Goal: Task Accomplishment & Management: Complete application form

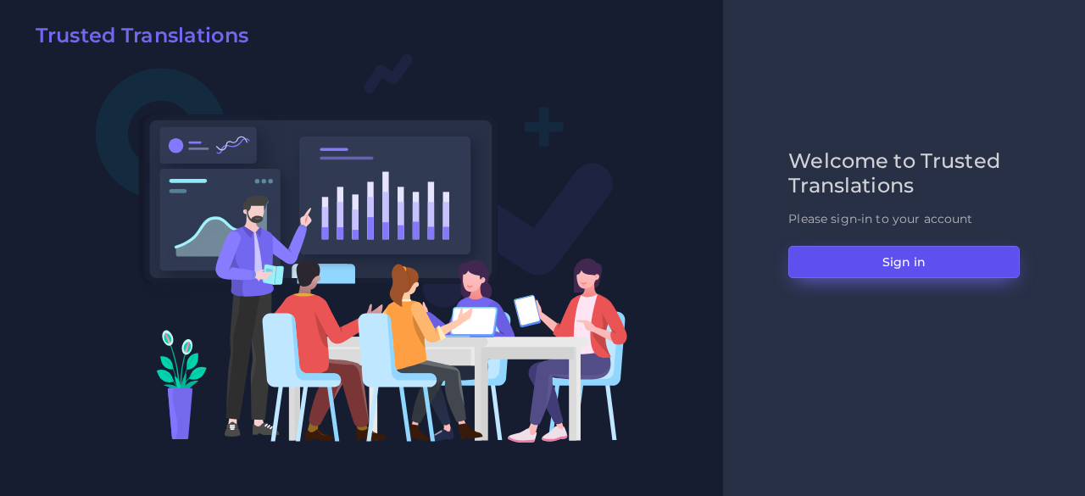
click at [911, 252] on button "Sign in" at bounding box center [903, 262] width 231 height 32
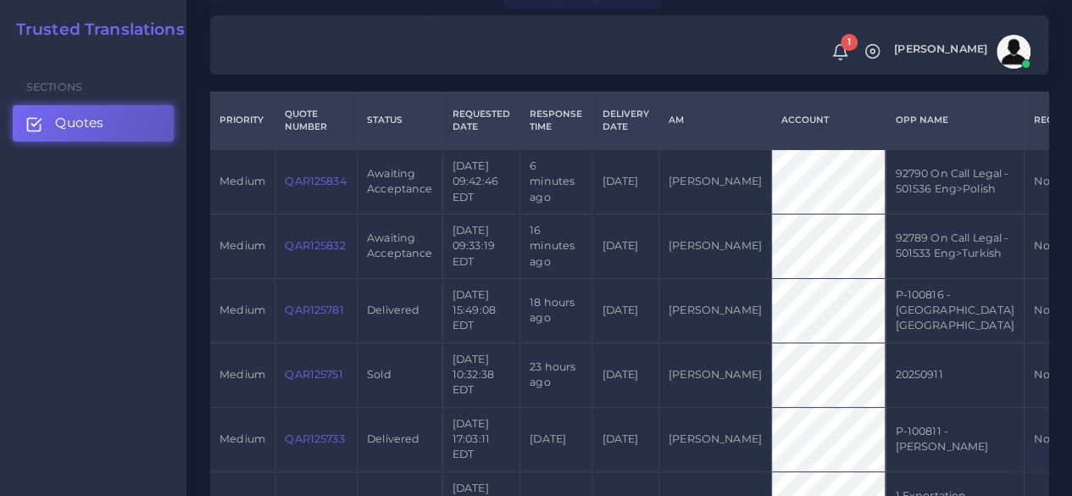
scroll to position [424, 0]
click at [320, 251] on link "QAR125832" at bounding box center [315, 244] width 60 height 13
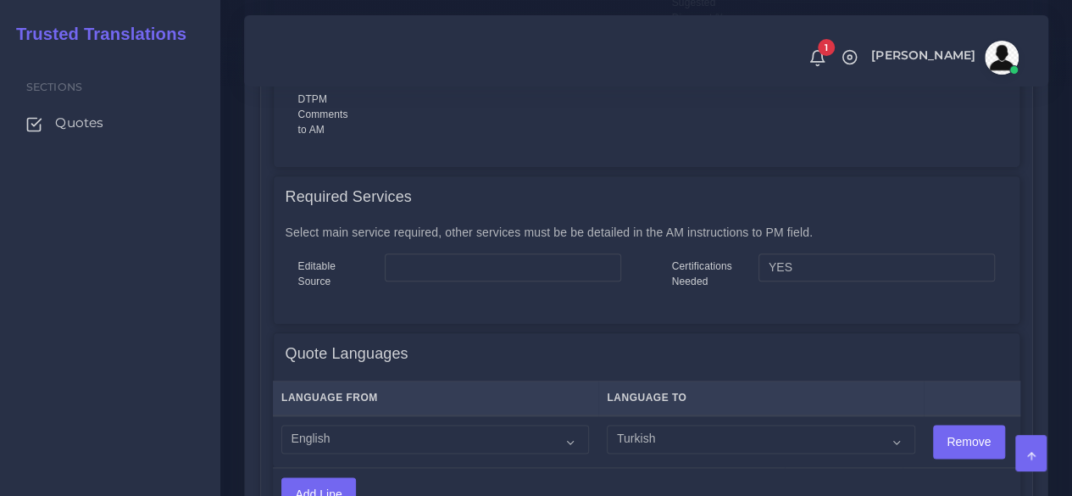
scroll to position [1017, 0]
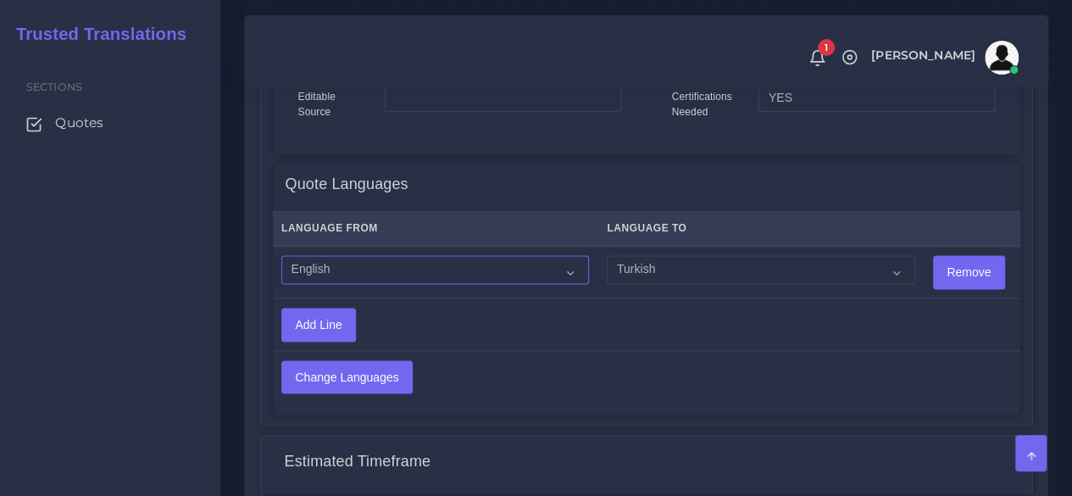
click at [437, 275] on select "Acoli Afar Afrikaans Akan Akateko Albanian American Sign Language (ASL) Amharic…" at bounding box center [435, 269] width 308 height 29
select select "14001"
click at [281, 256] on select "Acoli Afar Afrikaans Akan Akateko Albanian American Sign Language (ASL) Amharic…" at bounding box center [435, 269] width 308 height 29
click at [370, 382] on input "Change Languages" at bounding box center [347, 377] width 130 height 32
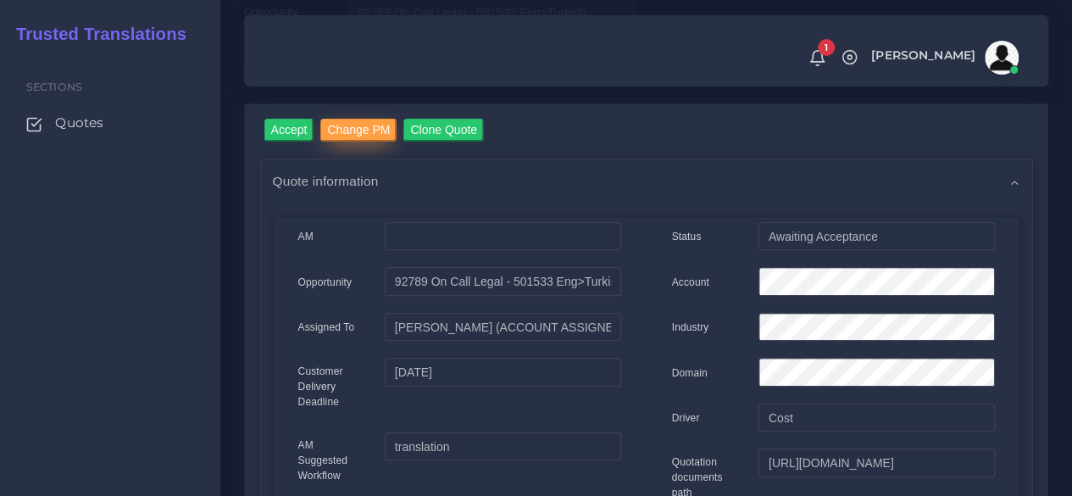
scroll to position [170, 0]
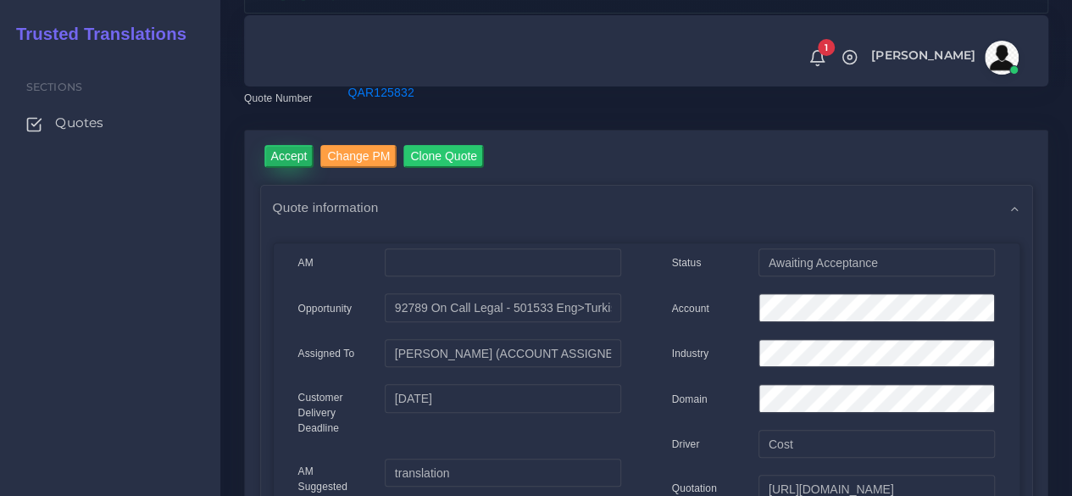
click at [302, 152] on input "Accept" at bounding box center [289, 156] width 50 height 23
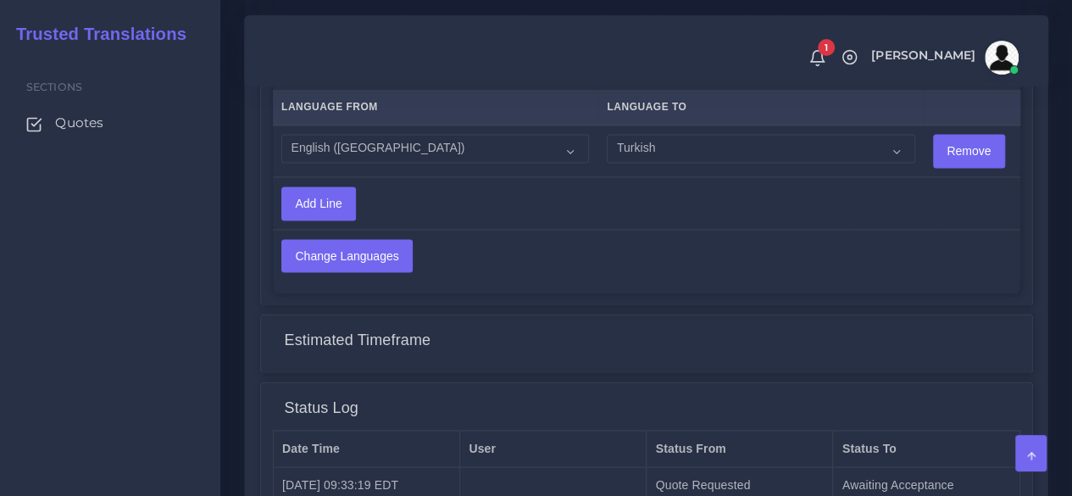
scroll to position [1426, 0]
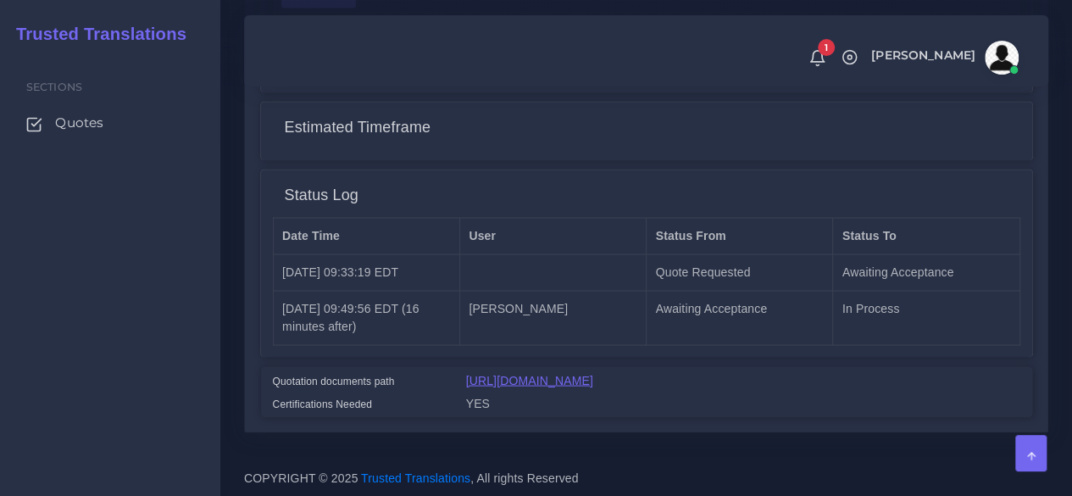
click at [593, 373] on link "[URL][DOMAIN_NAME]" at bounding box center [529, 380] width 127 height 14
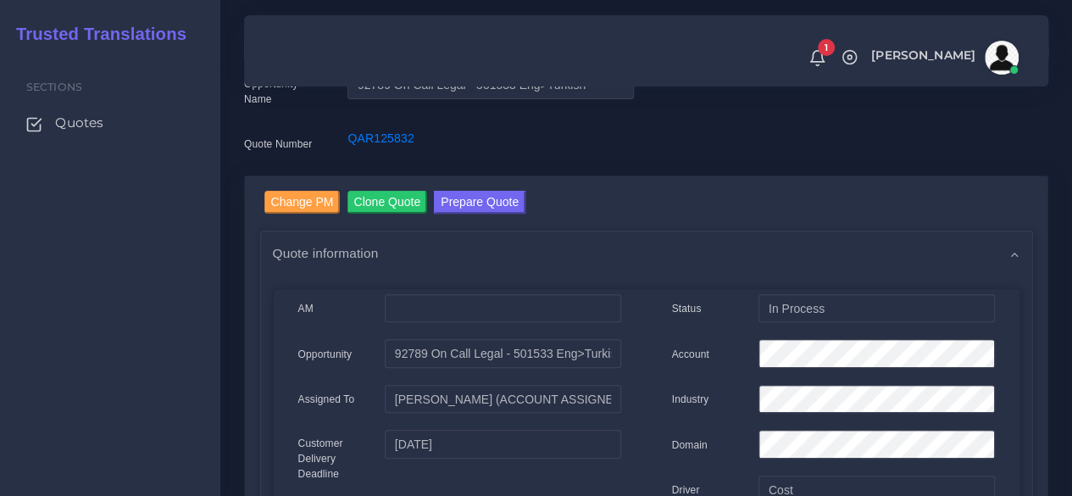
scroll to position [0, 0]
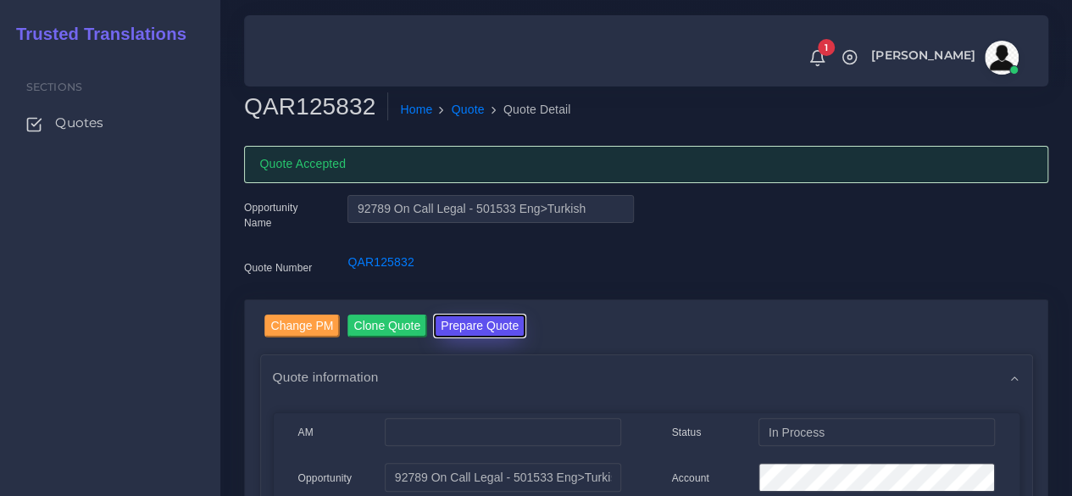
click at [487, 320] on button "Prepare Quote" at bounding box center [480, 325] width 92 height 23
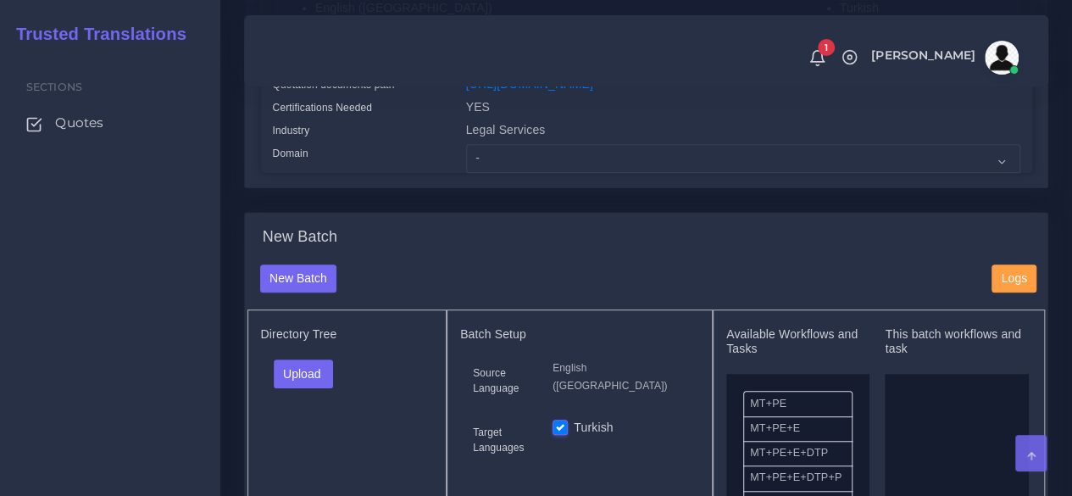
scroll to position [509, 0]
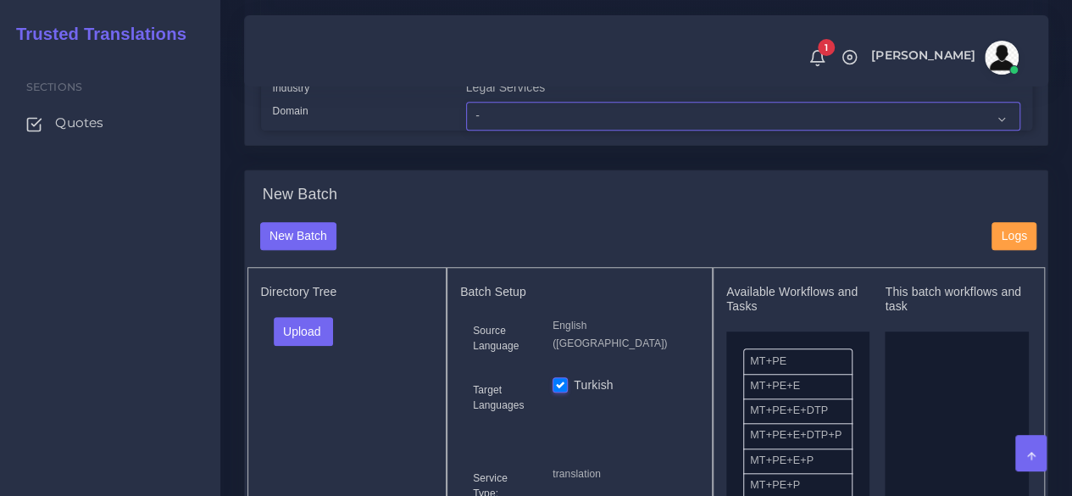
click at [497, 131] on select "- Advertising and Media Agriculture, Forestry and Fishing Architecture, Buildin…" at bounding box center [743, 116] width 554 height 29
select select "Legal Services"
click at [466, 131] on select "- Advertising and Media Agriculture, Forestry and Fishing Architecture, Buildin…" at bounding box center [743, 116] width 554 height 29
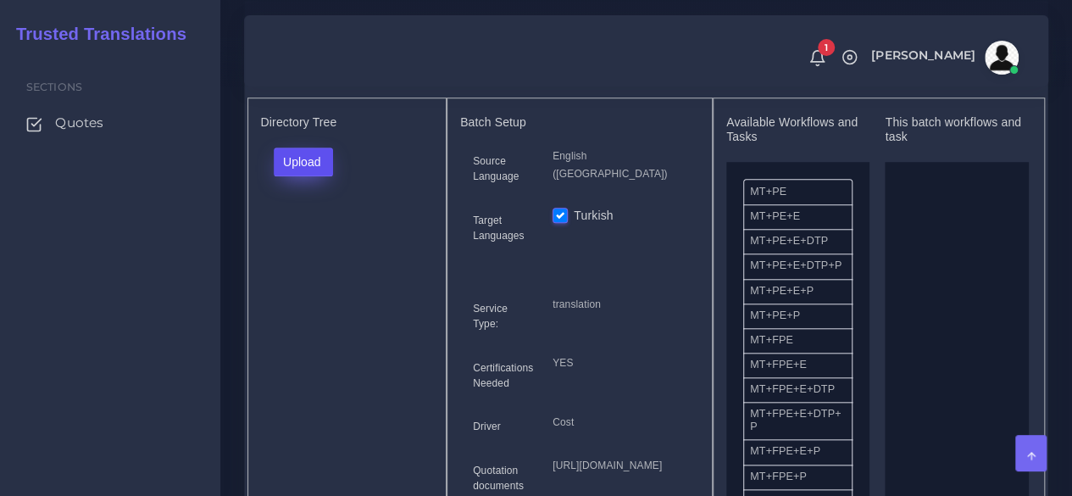
click at [317, 176] on button "Upload" at bounding box center [304, 161] width 60 height 29
click at [315, 236] on label "Files" at bounding box center [333, 225] width 117 height 21
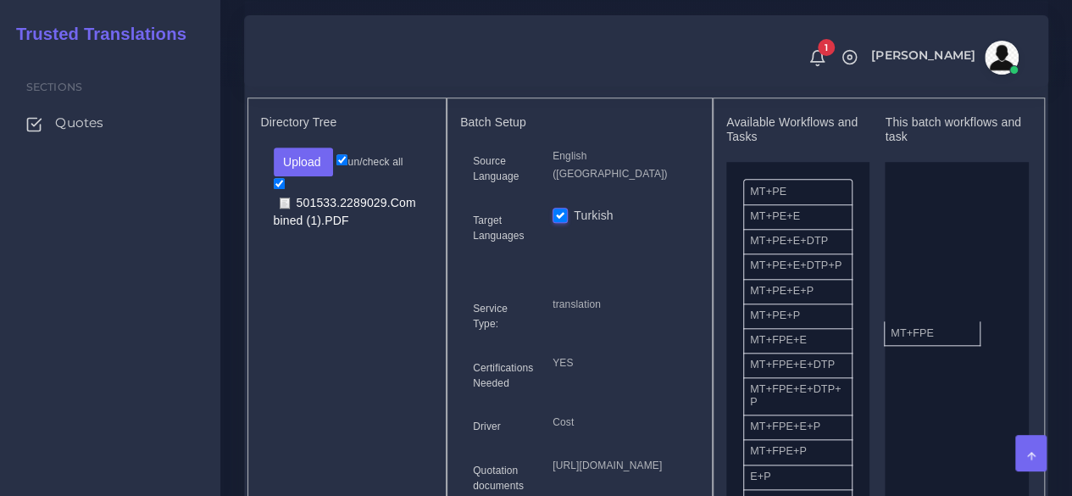
drag, startPoint x: 758, startPoint y: 376, endPoint x: 898, endPoint y: 359, distance: 141.8
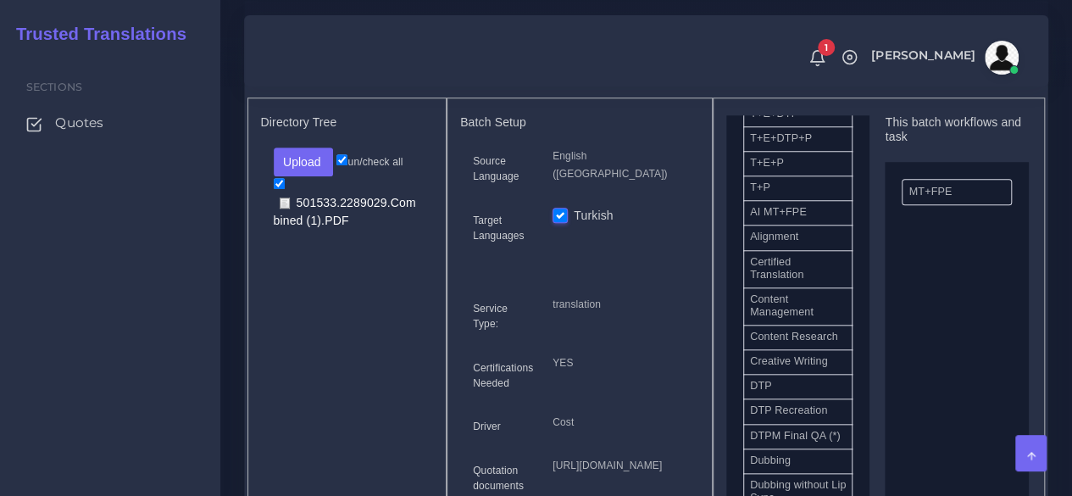
scroll to position [424, 0]
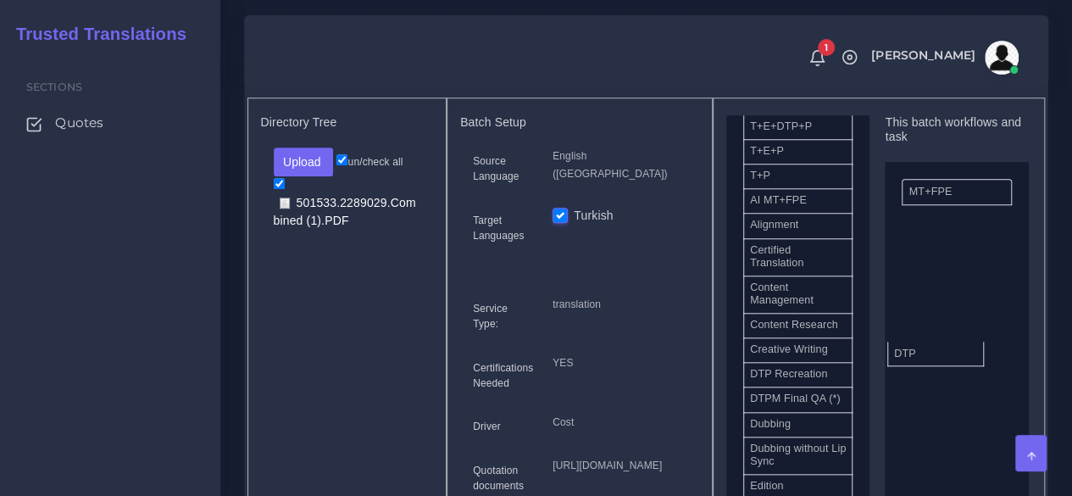
drag, startPoint x: 846, startPoint y: 403, endPoint x: 959, endPoint y: 380, distance: 115.2
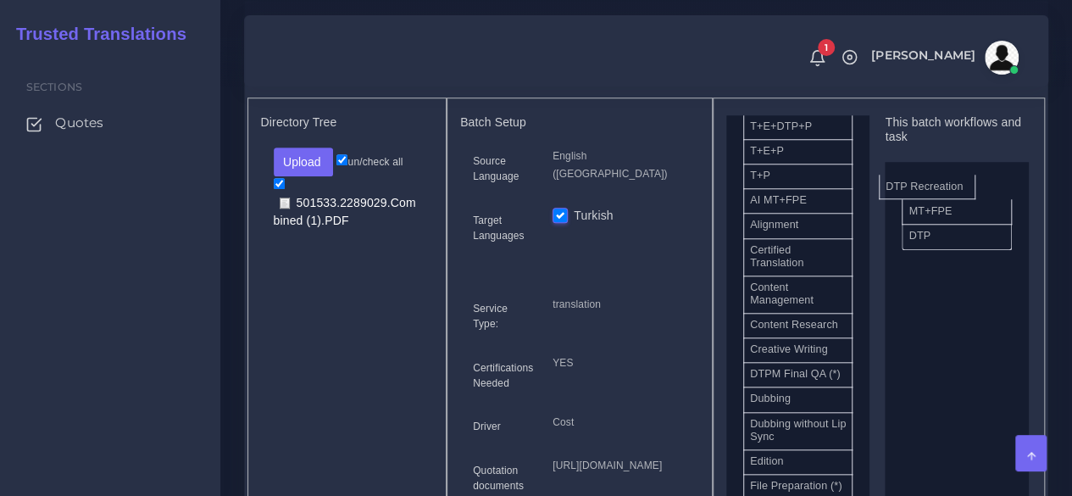
drag, startPoint x: 820, startPoint y: 414, endPoint x: 955, endPoint y: 208, distance: 247.3
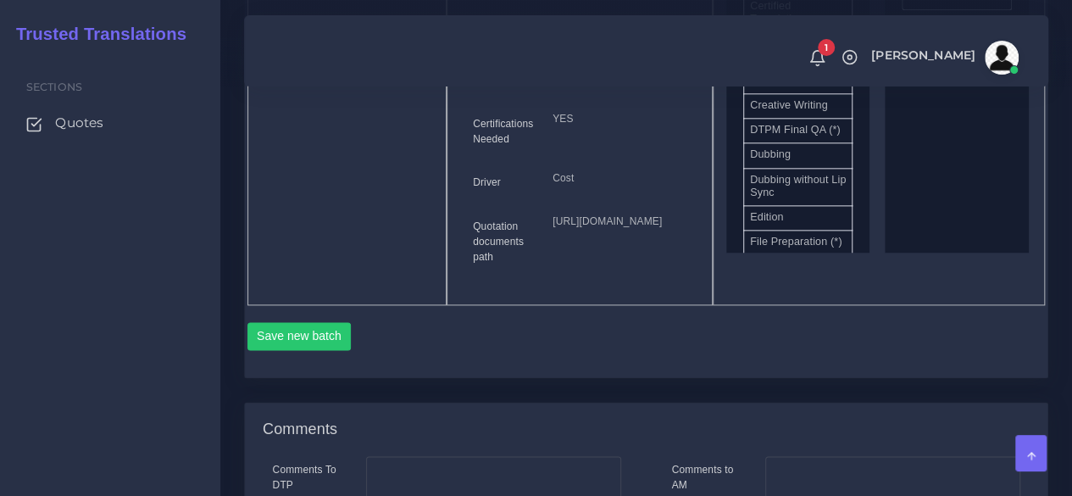
scroll to position [1102, 0]
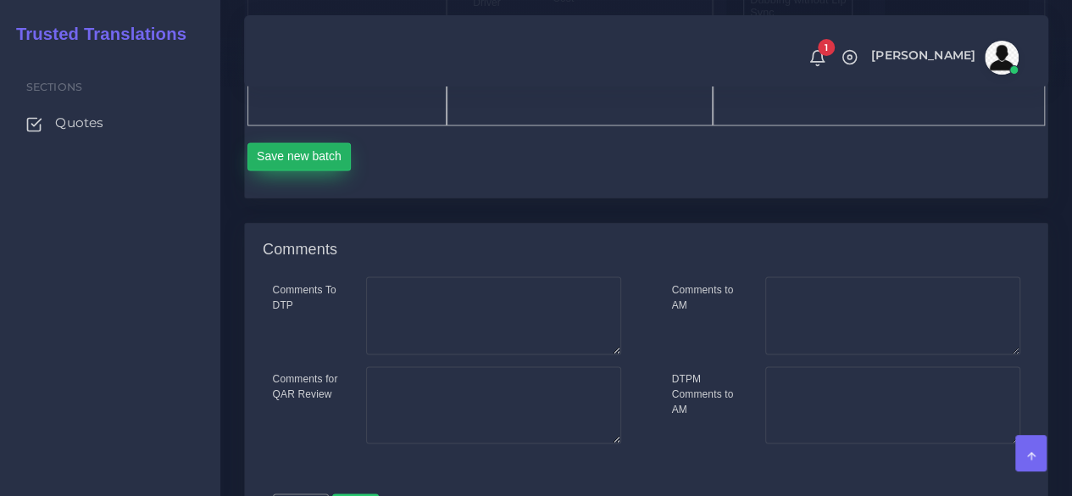
click at [324, 171] on button "Save new batch" at bounding box center [299, 156] width 104 height 29
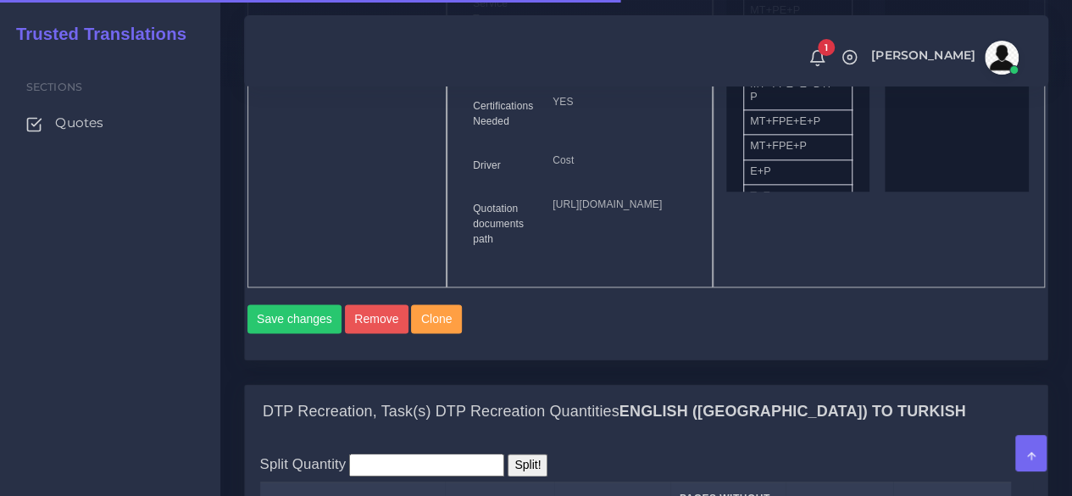
scroll to position [1356, 0]
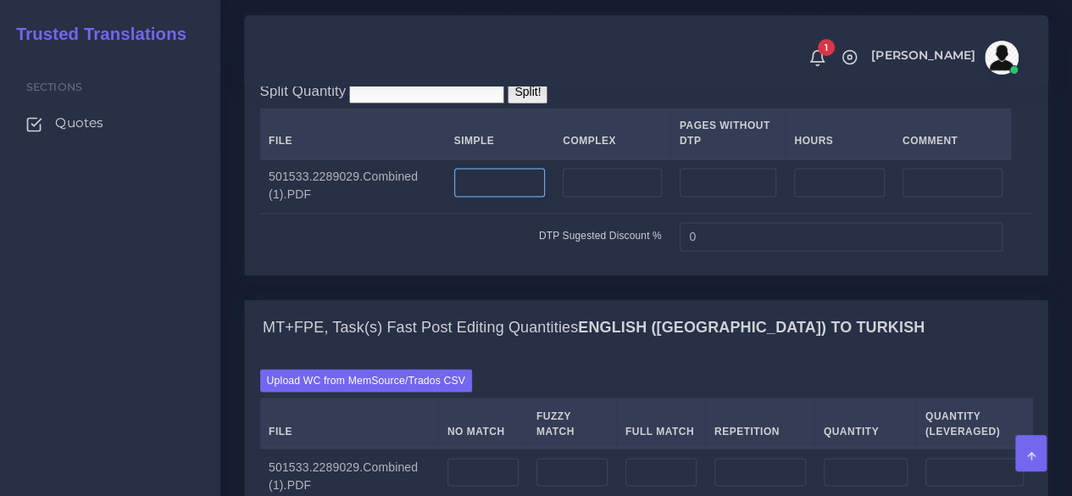
click at [481, 197] on input "number" at bounding box center [500, 182] width 92 height 29
type input "12"
click at [598, 197] on input "number" at bounding box center [612, 182] width 99 height 29
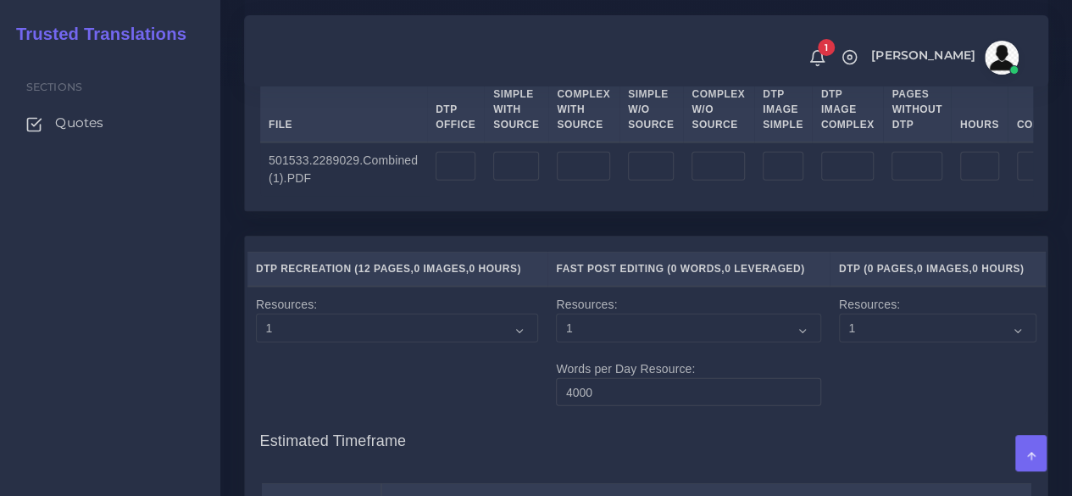
scroll to position [1949, 0]
type input "12"
click at [459, 179] on input "number" at bounding box center [456, 164] width 40 height 29
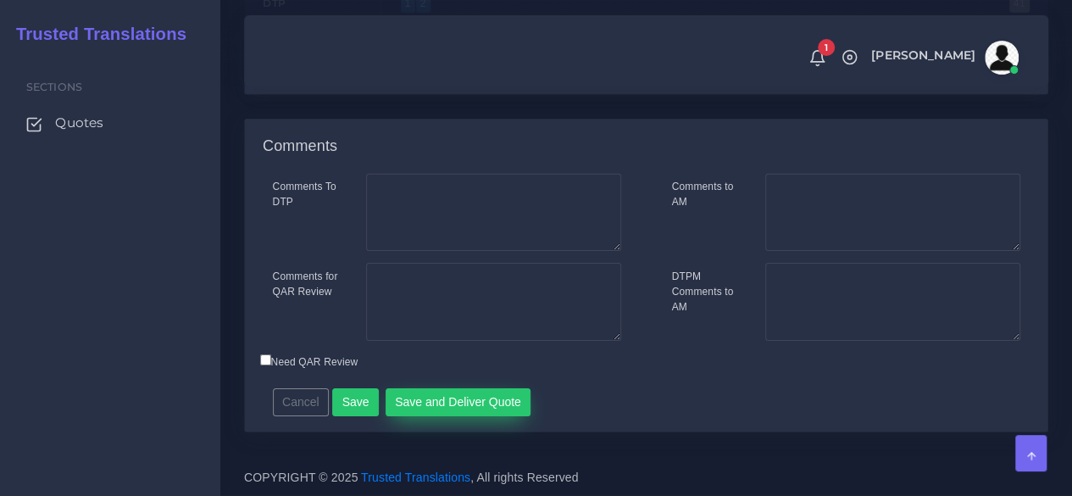
scroll to position [2773, 0]
type input "24"
click at [362, 397] on button "Save" at bounding box center [355, 402] width 47 height 29
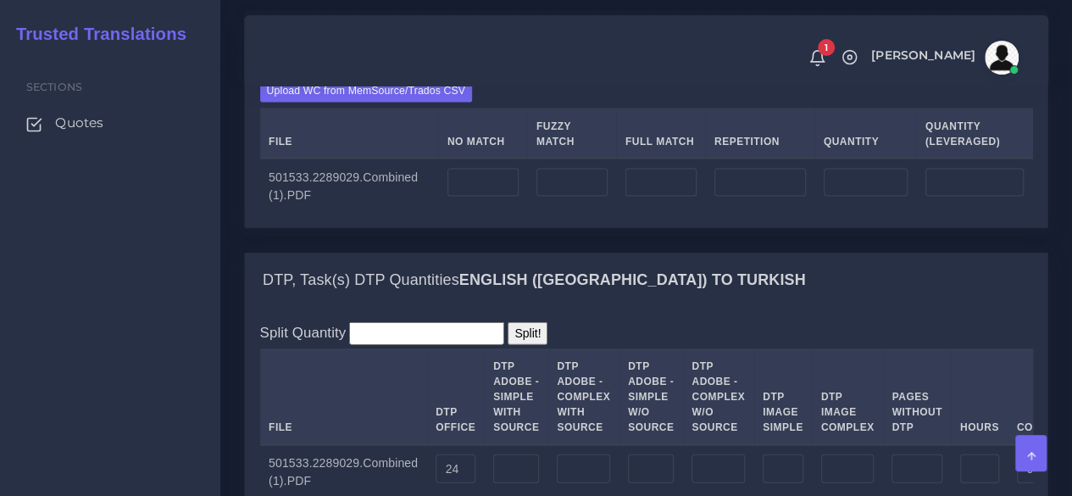
scroll to position [1695, 0]
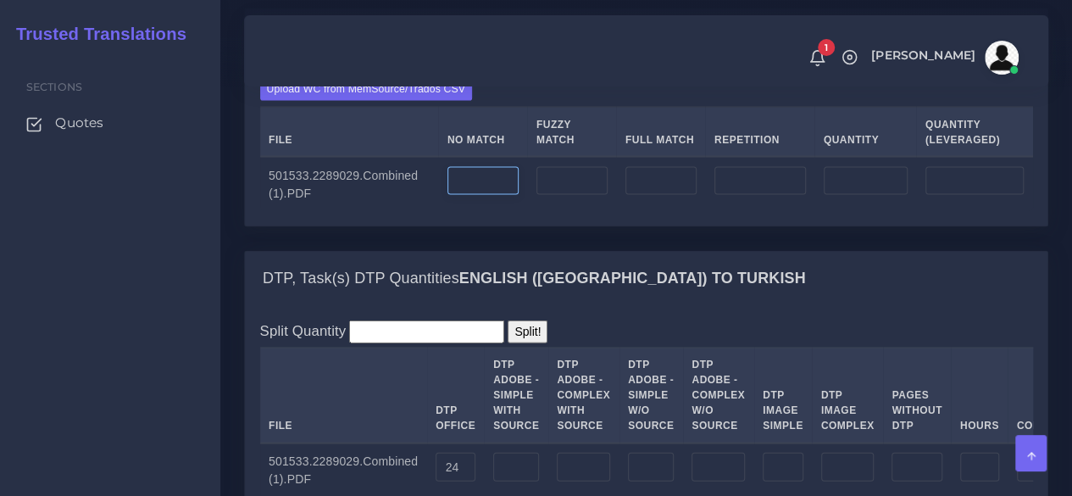
click at [490, 196] on input "number" at bounding box center [483, 181] width 71 height 29
type input "9213"
click at [737, 211] on td at bounding box center [759, 184] width 109 height 54
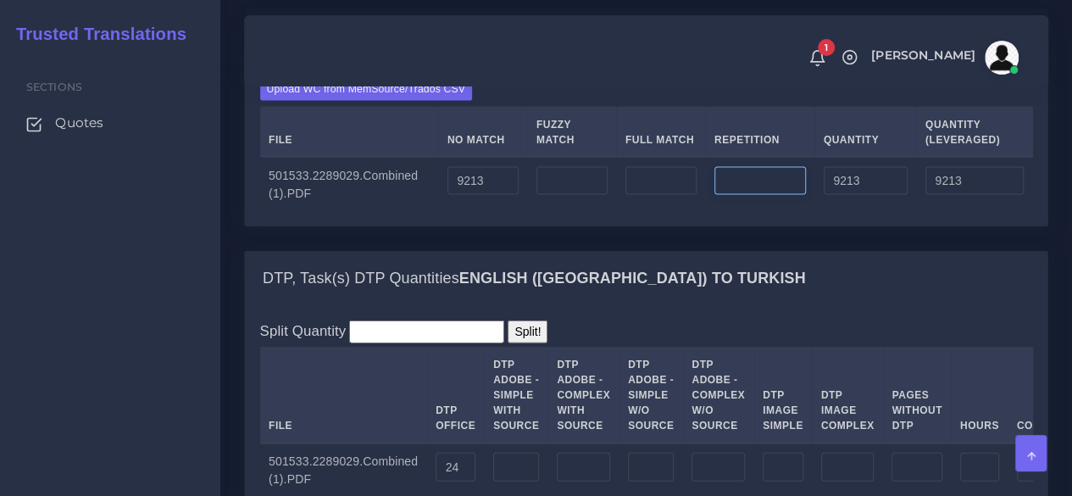
click at [746, 196] on input "number" at bounding box center [760, 181] width 92 height 29
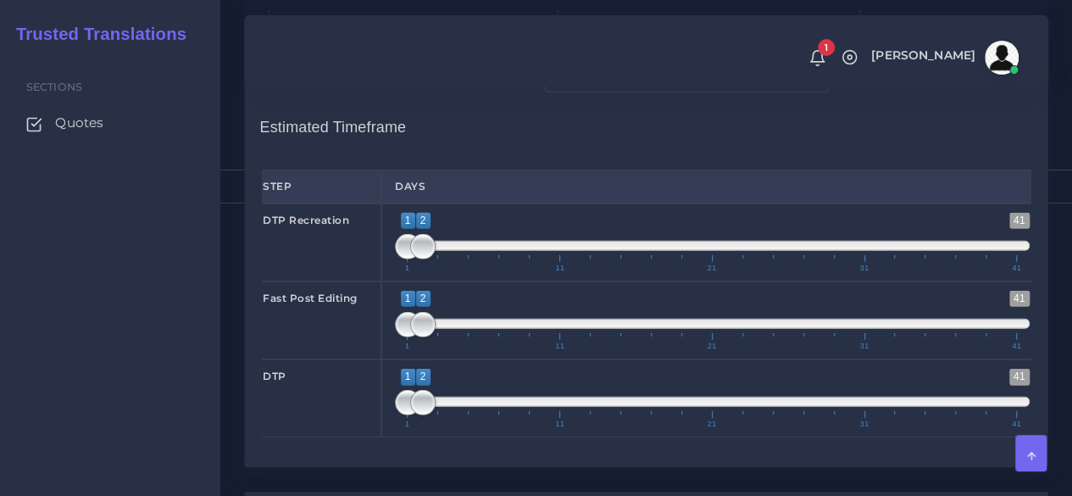
scroll to position [2373, 0]
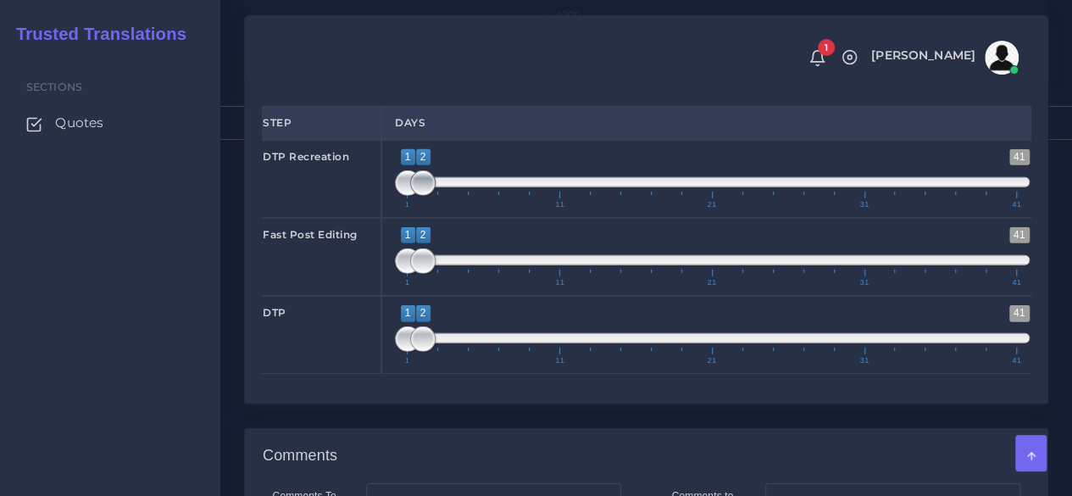
type input "798"
type input "10011"
type input "9412"
type input "1;1"
drag, startPoint x: 426, startPoint y: 328, endPoint x: 410, endPoint y: 329, distance: 16.1
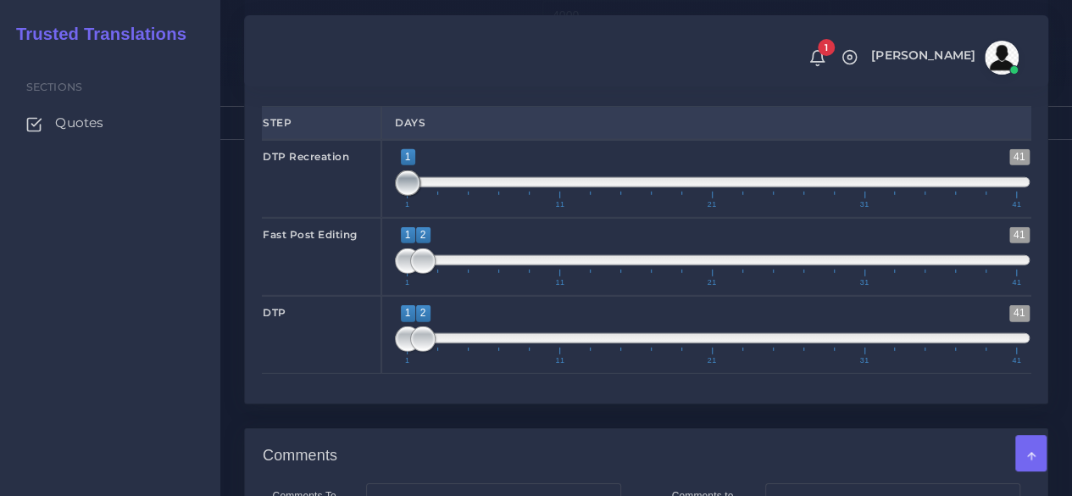
click at [410, 196] on span at bounding box center [407, 182] width 25 height 25
type input "1;3"
drag, startPoint x: 423, startPoint y: 409, endPoint x: 435, endPoint y: 409, distance: 11.9
click at [435, 274] on span at bounding box center [437, 260] width 25 height 25
drag, startPoint x: 416, startPoint y: 476, endPoint x: 432, endPoint y: 478, distance: 16.2
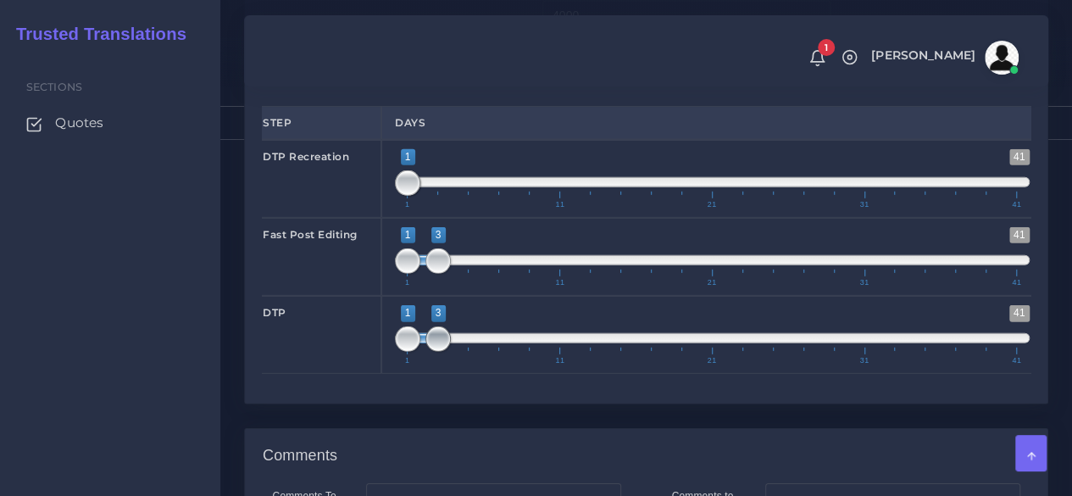
click at [432, 352] on span at bounding box center [437, 338] width 25 height 25
type input "3;3"
drag, startPoint x: 412, startPoint y: 482, endPoint x: 443, endPoint y: 455, distance: 41.5
click at [453, 364] on span "1 41 3 3 3 — 3 1 11 21 31 41" at bounding box center [712, 334] width 635 height 59
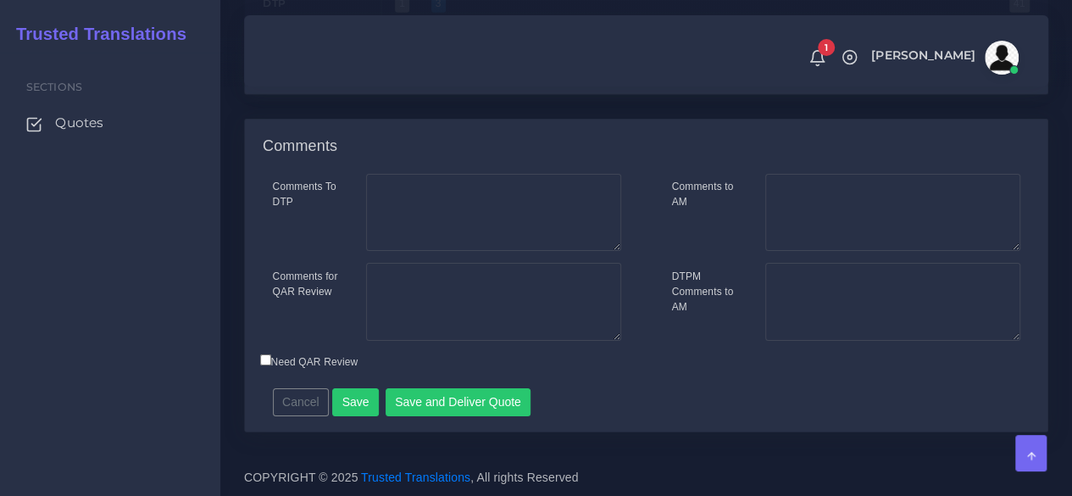
scroll to position [2797, 0]
click at [441, 417] on button "Save and Deliver Quote" at bounding box center [459, 402] width 146 height 29
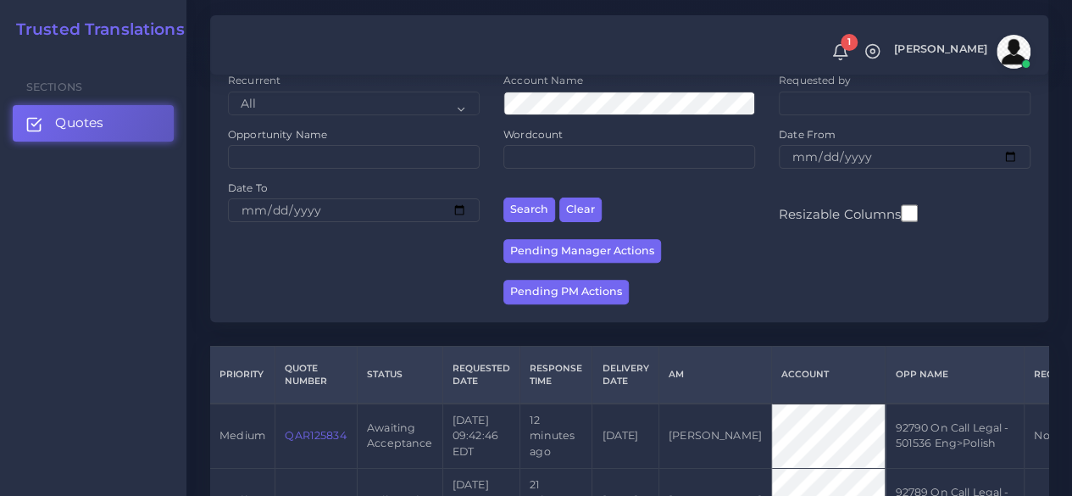
scroll to position [339, 0]
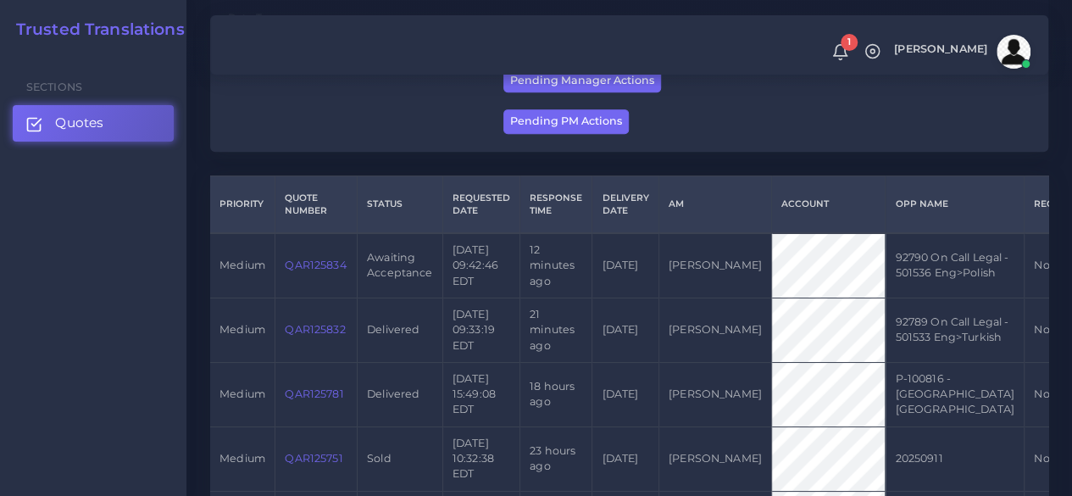
click at [330, 271] on link "QAR125834" at bounding box center [315, 264] width 61 height 13
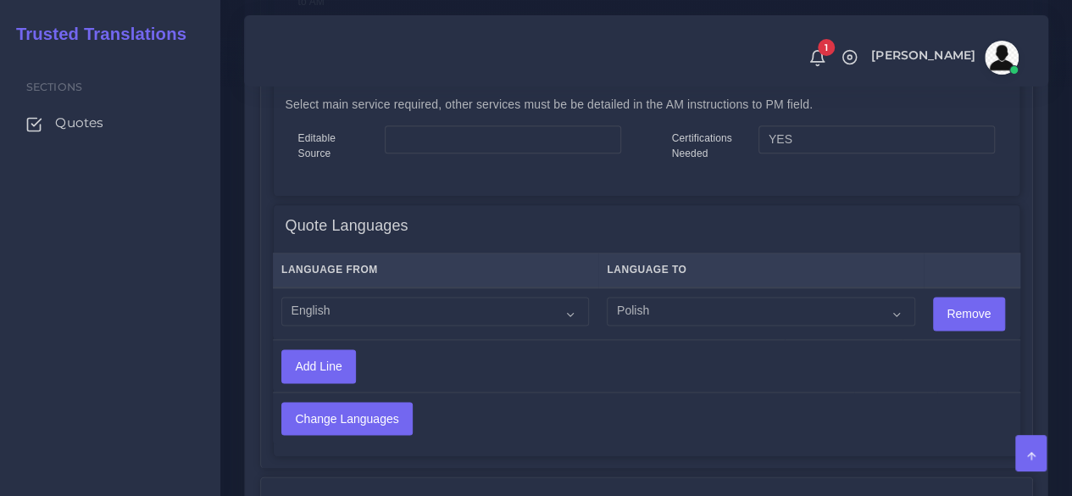
scroll to position [1017, 0]
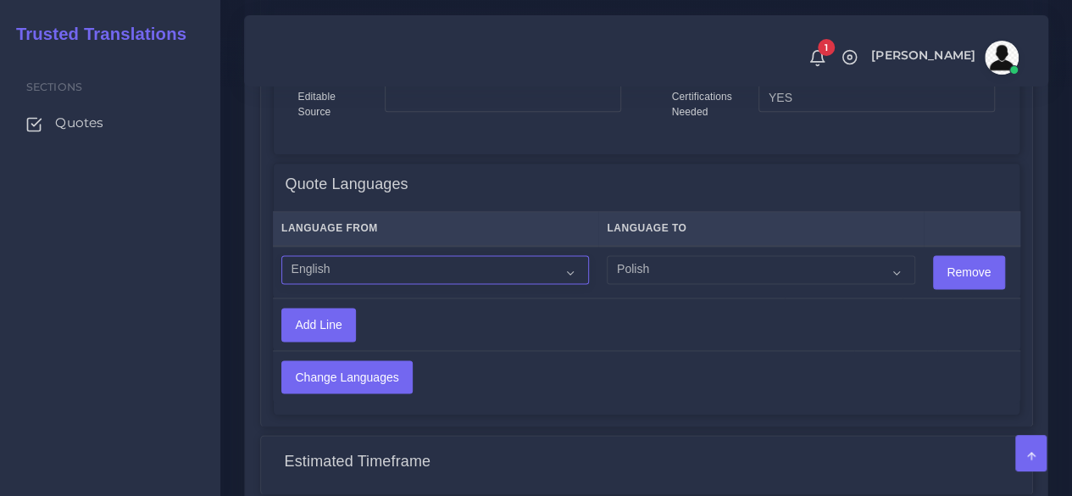
click at [446, 259] on select "Acoli Afar Afrikaans Akan Akateko Albanian American Sign Language (ASL) Amharic…" at bounding box center [435, 269] width 308 height 29
select select "14001"
click at [281, 256] on select "Acoli Afar Afrikaans Akan Akateko Albanian American Sign Language (ASL) Amharic…" at bounding box center [435, 269] width 308 height 29
click at [358, 370] on input "Change Languages" at bounding box center [347, 377] width 130 height 32
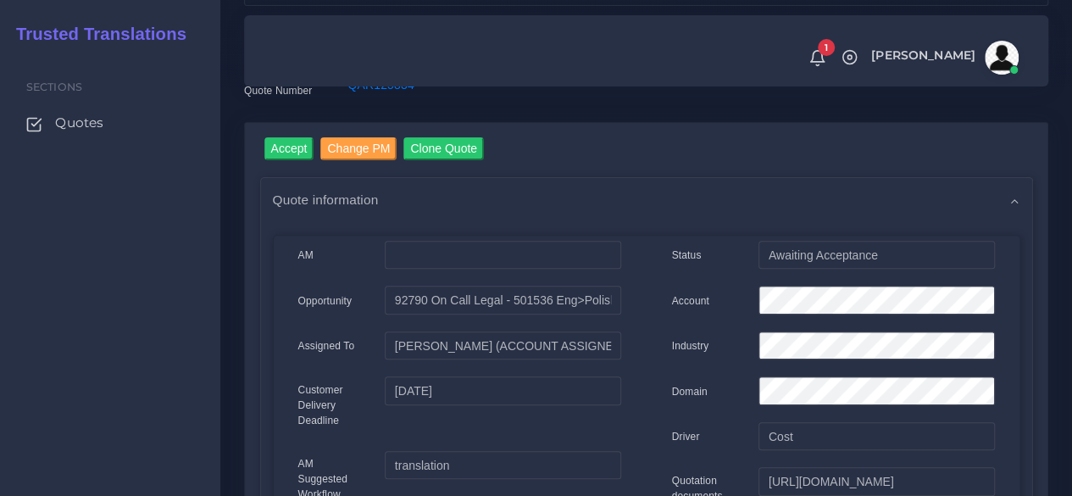
scroll to position [85, 0]
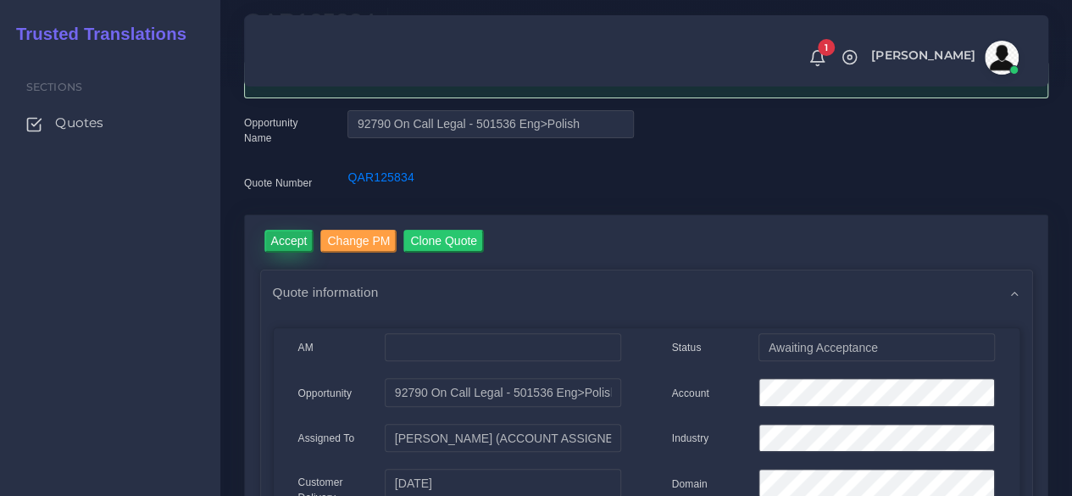
click at [297, 233] on input "Accept" at bounding box center [289, 241] width 50 height 23
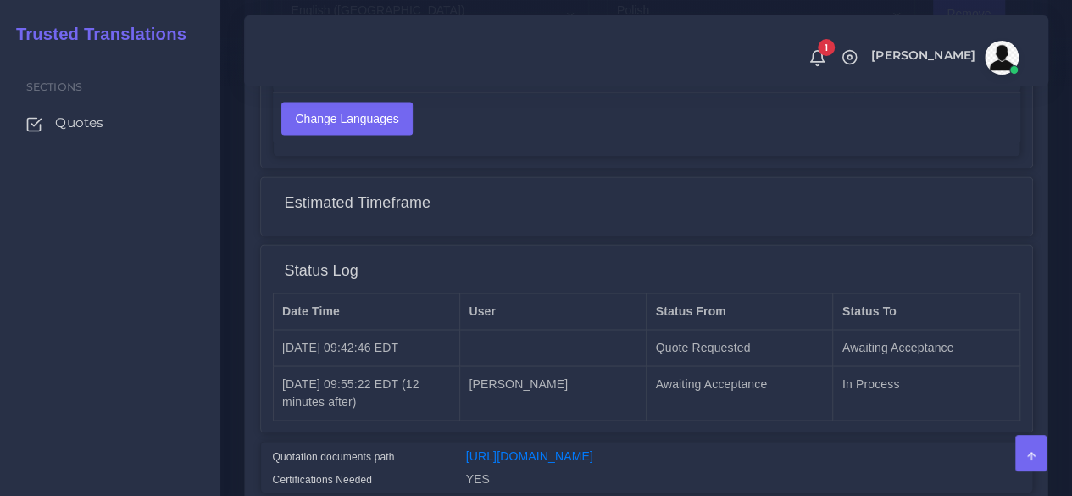
scroll to position [1426, 0]
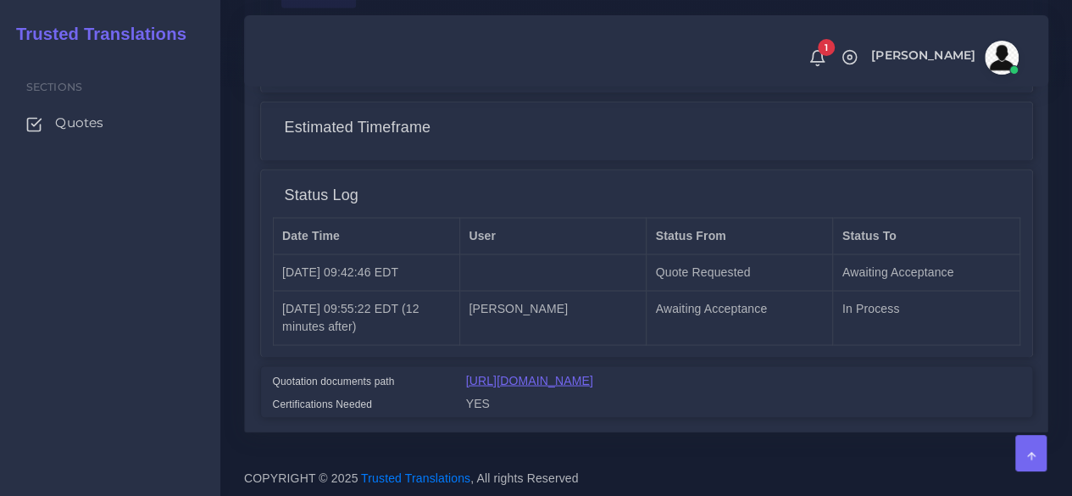
click at [593, 373] on link "[URL][DOMAIN_NAME]" at bounding box center [529, 380] width 127 height 14
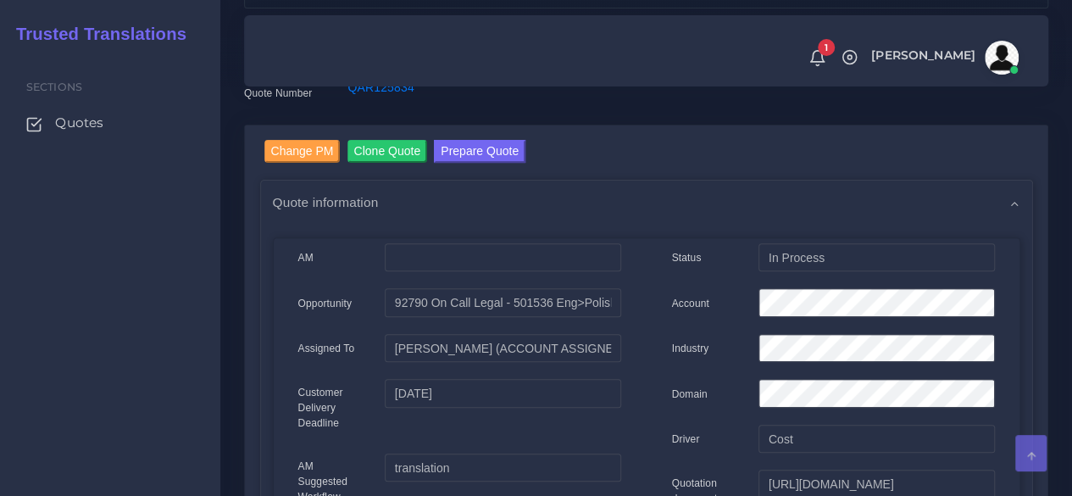
scroll to position [69, 0]
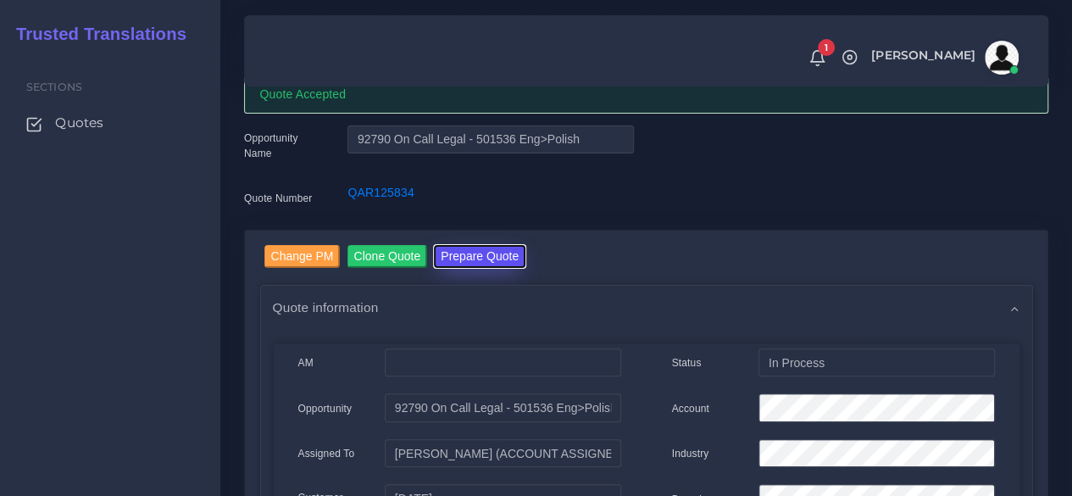
click at [459, 245] on button "Prepare Quote" at bounding box center [480, 256] width 92 height 23
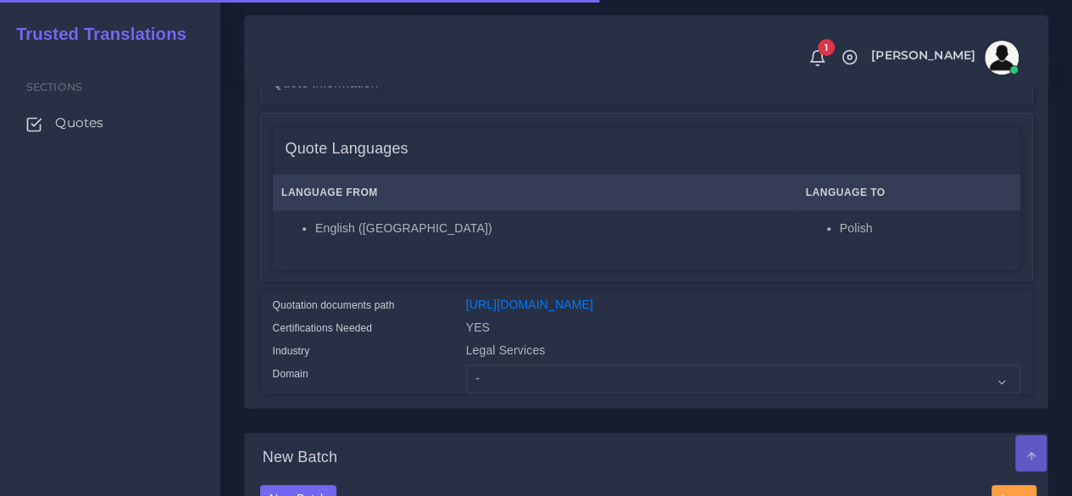
scroll to position [339, 0]
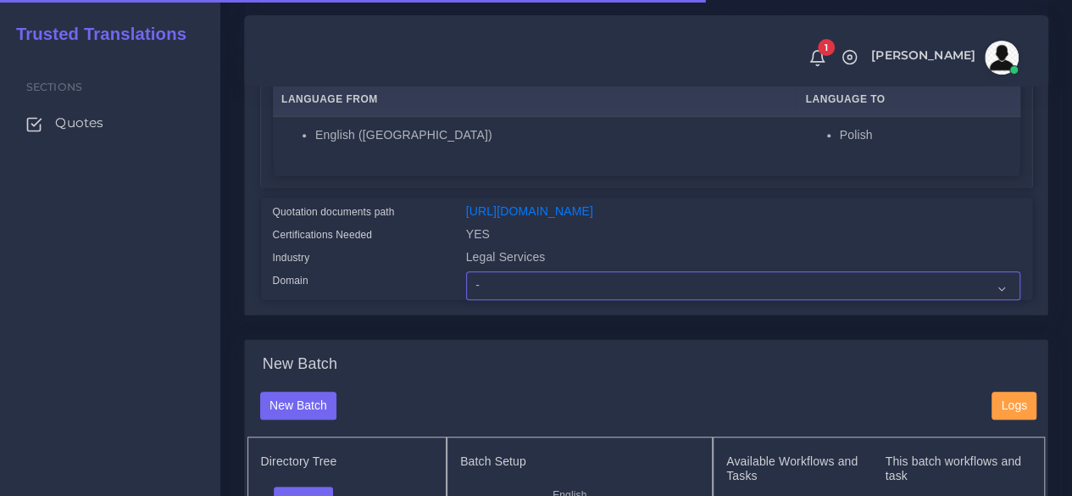
click at [488, 300] on select "- Advertising and Media Agriculture, Forestry and Fishing Architecture, Buildin…" at bounding box center [743, 285] width 554 height 29
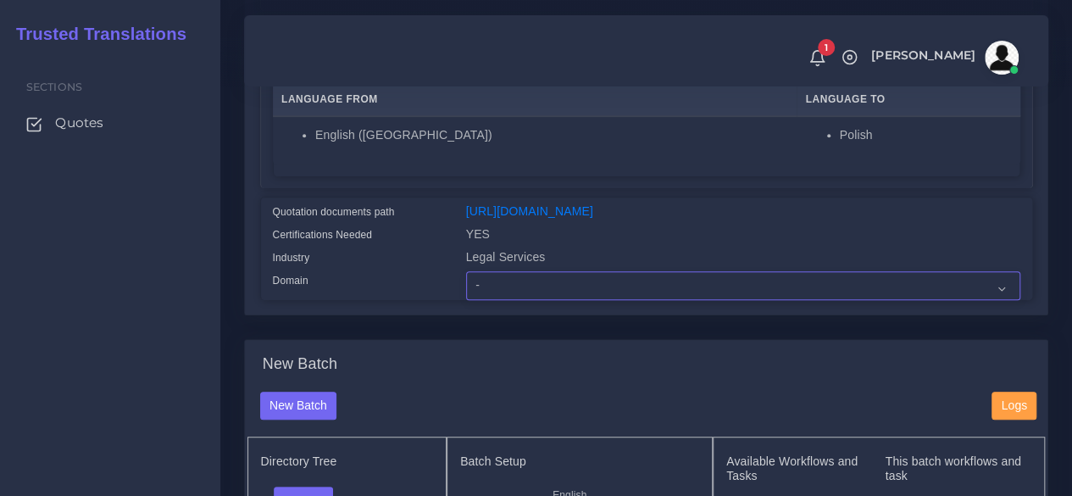
select select "Legal Services"
click at [466, 300] on select "- Advertising and Media Agriculture, Forestry and Fishing Architecture, Buildin…" at bounding box center [743, 285] width 554 height 29
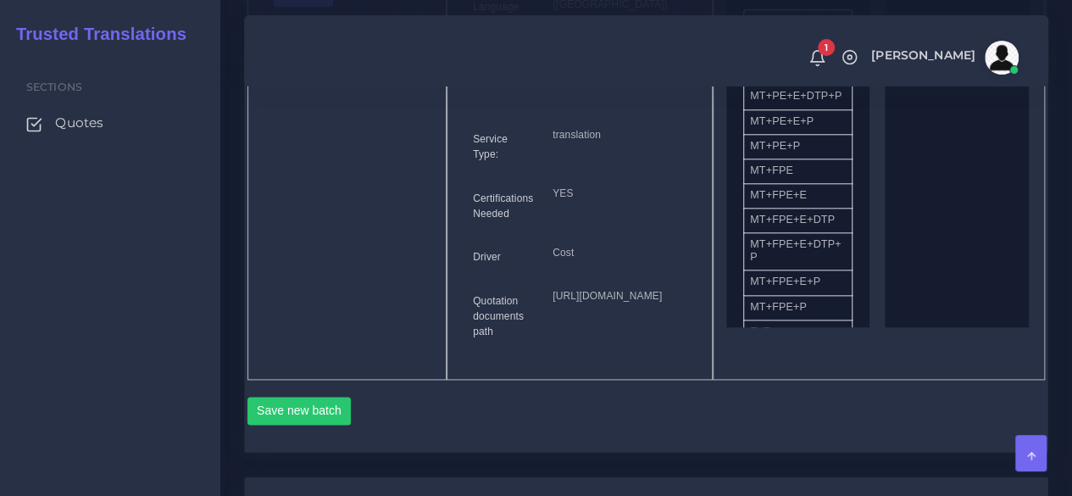
scroll to position [678, 0]
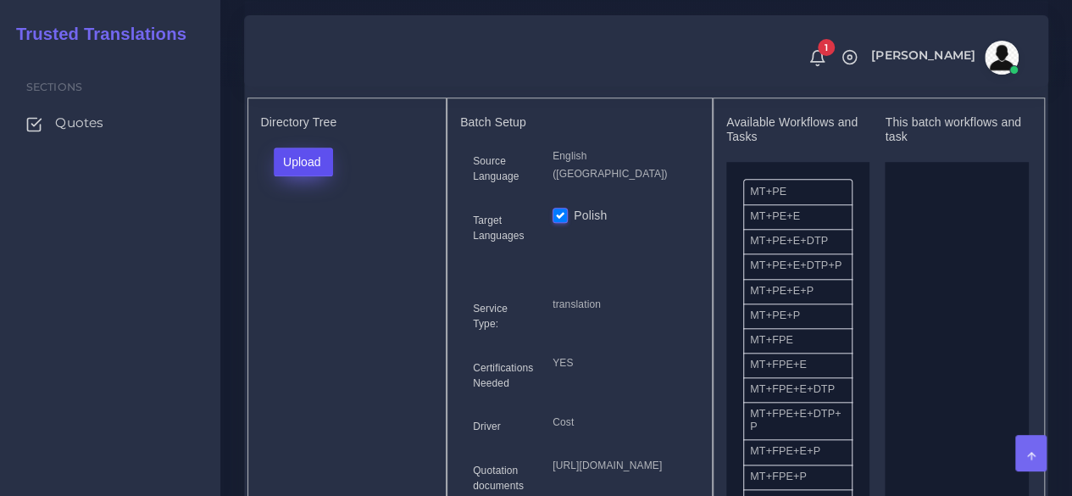
drag, startPoint x: 323, startPoint y: 187, endPoint x: 319, endPoint y: 198, distance: 11.8
click at [323, 176] on button "Upload" at bounding box center [304, 161] width 60 height 29
click at [314, 236] on label "Files" at bounding box center [333, 225] width 117 height 21
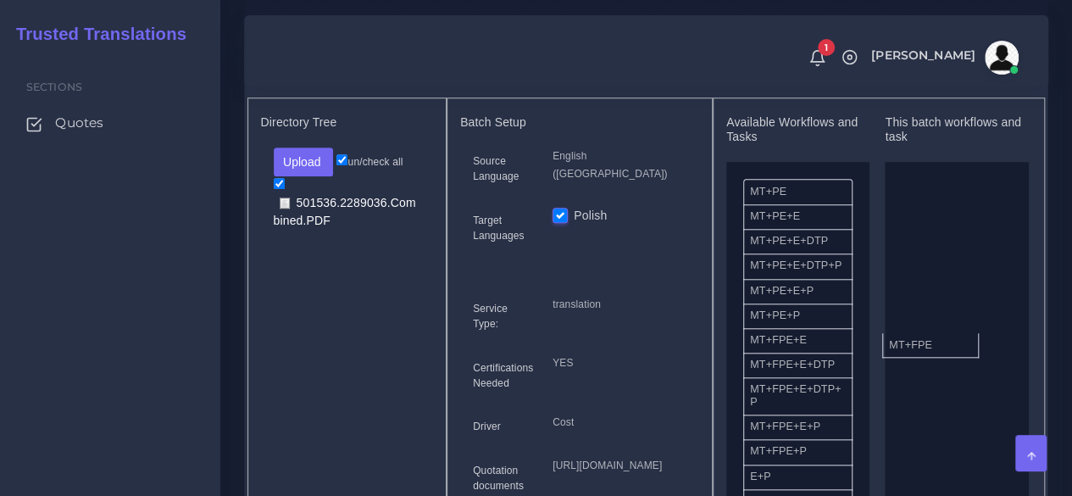
drag, startPoint x: 804, startPoint y: 381, endPoint x: 943, endPoint y: 375, distance: 139.1
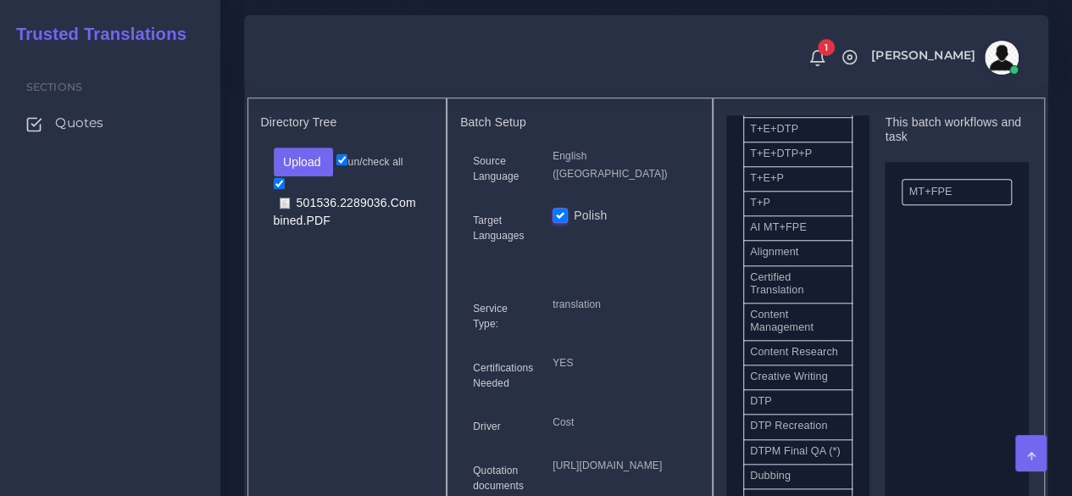
scroll to position [424, 0]
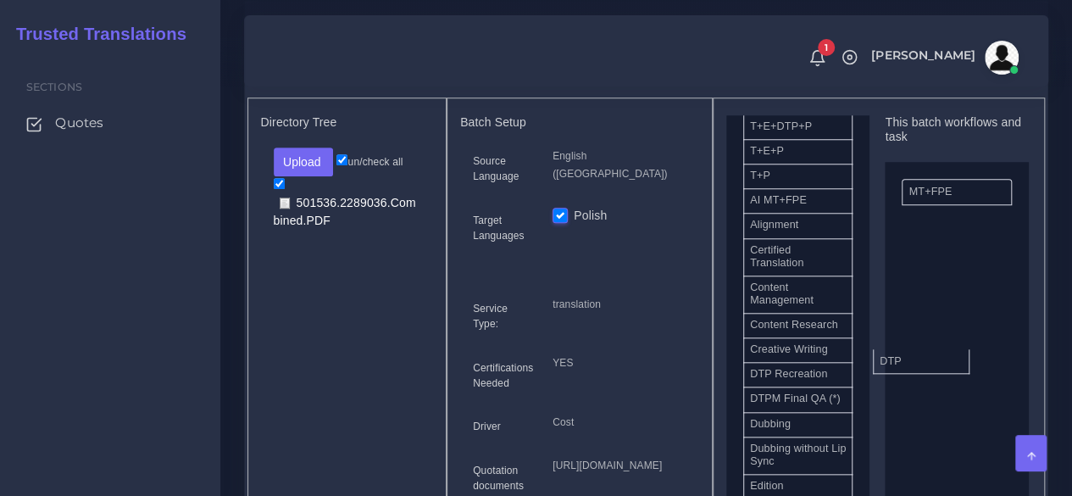
drag, startPoint x: 794, startPoint y: 423, endPoint x: 924, endPoint y: 391, distance: 133.6
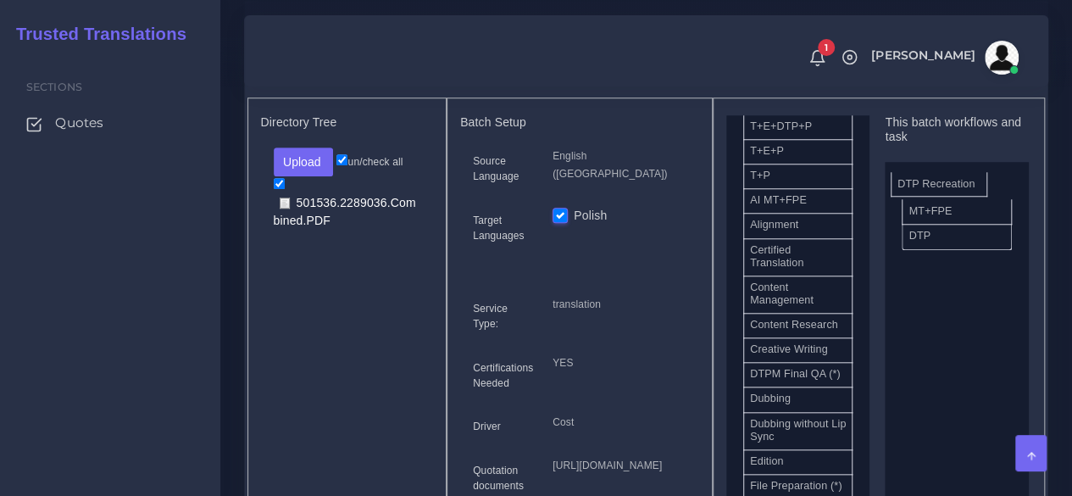
drag, startPoint x: 900, startPoint y: 341, endPoint x: 955, endPoint y: 215, distance: 137.0
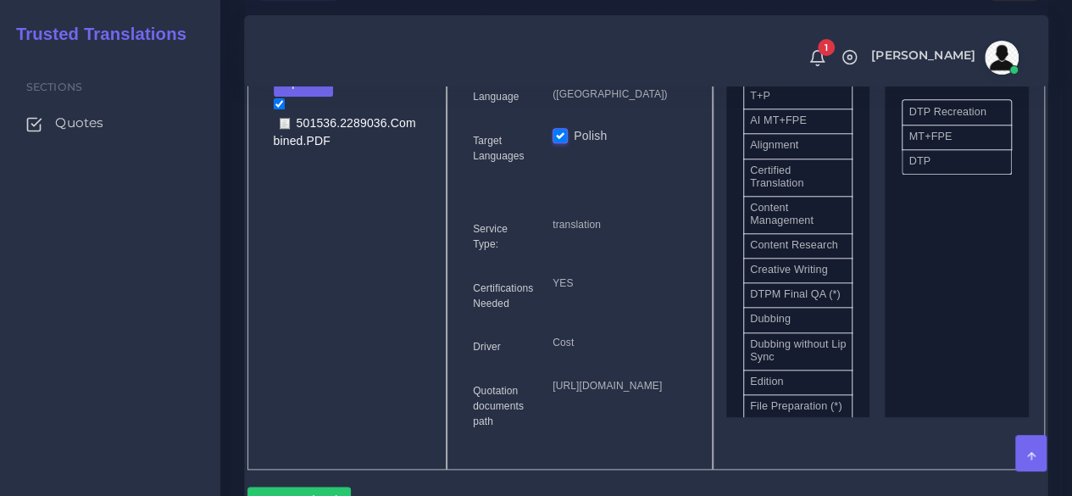
scroll to position [1102, 0]
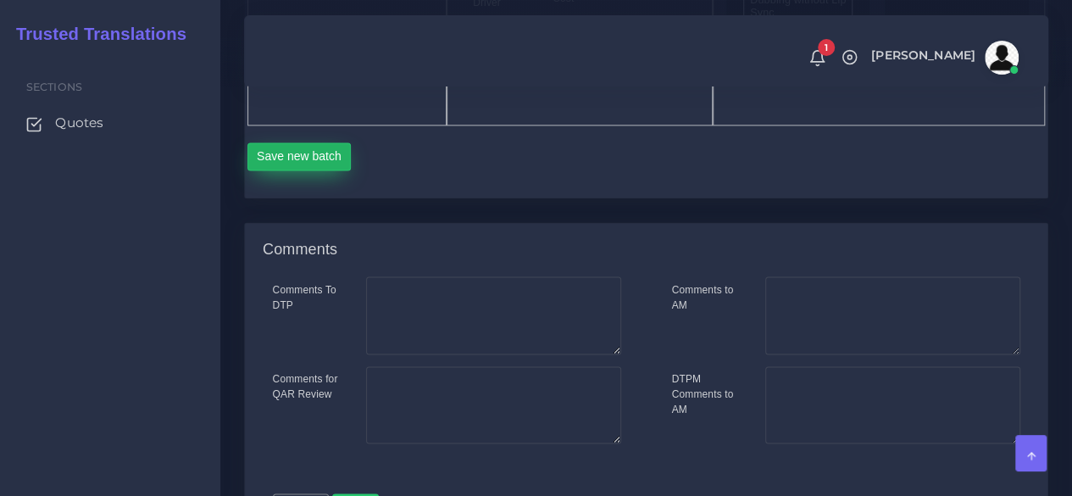
click at [331, 171] on button "Save new batch" at bounding box center [299, 156] width 104 height 29
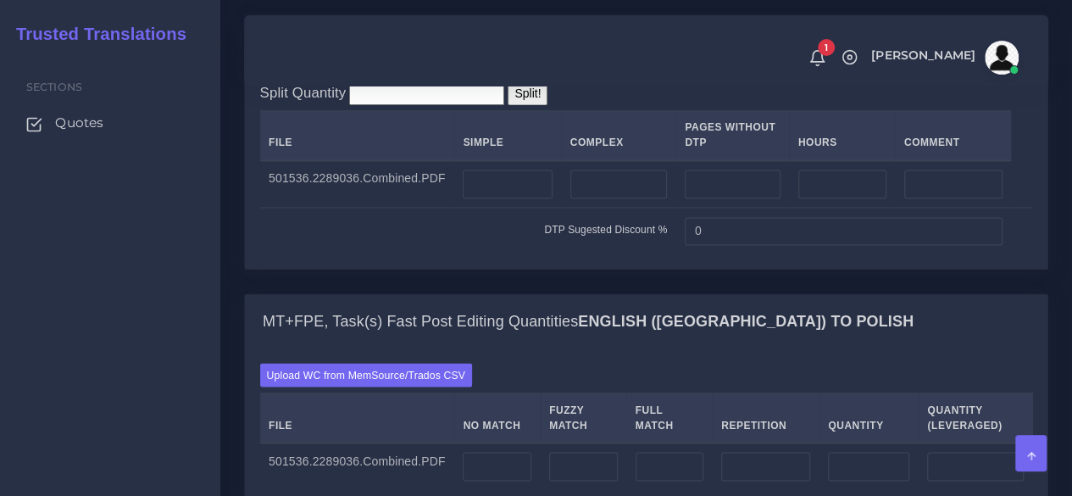
scroll to position [1356, 0]
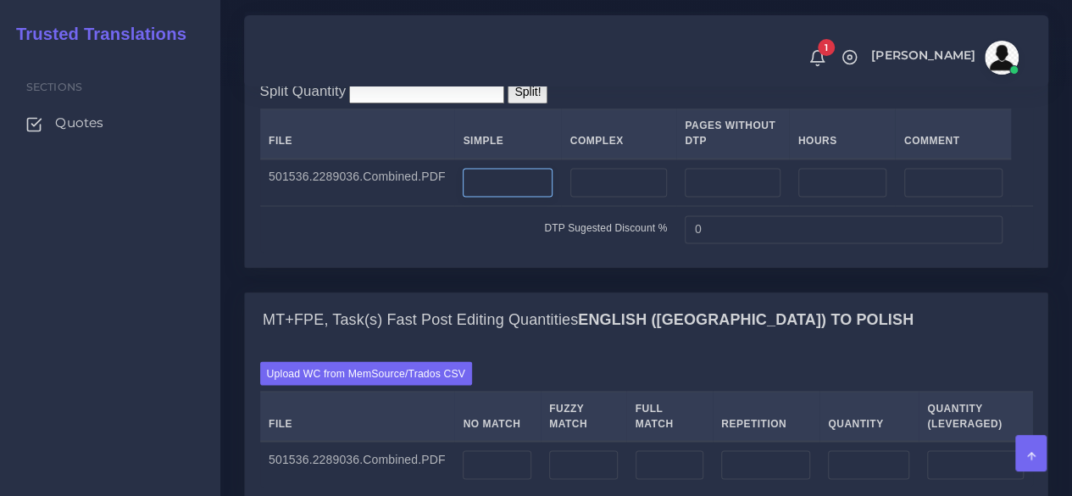
click at [520, 197] on input "number" at bounding box center [507, 182] width 89 height 29
type input "12"
click at [593, 197] on input "number" at bounding box center [618, 182] width 97 height 29
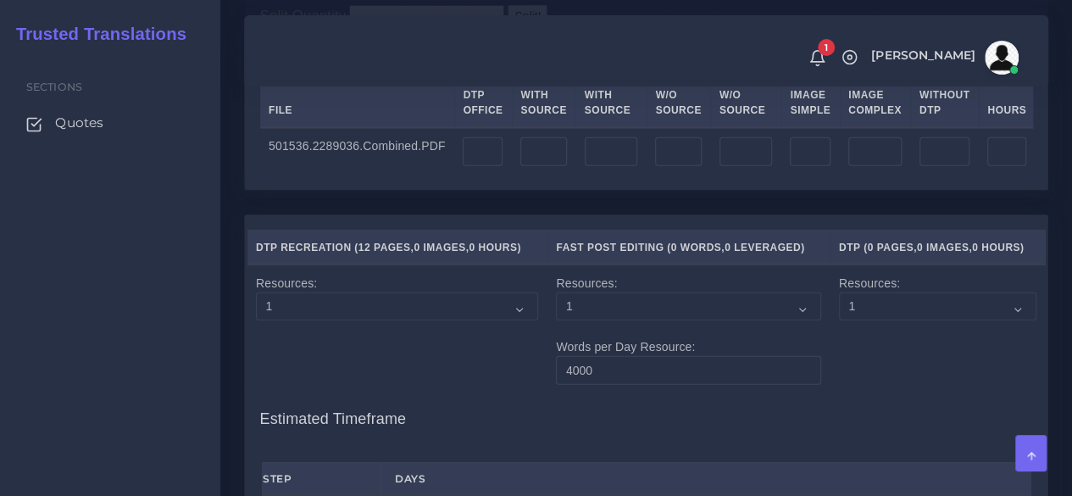
scroll to position [1949, 0]
type input "12"
click at [468, 164] on input "number" at bounding box center [483, 150] width 40 height 29
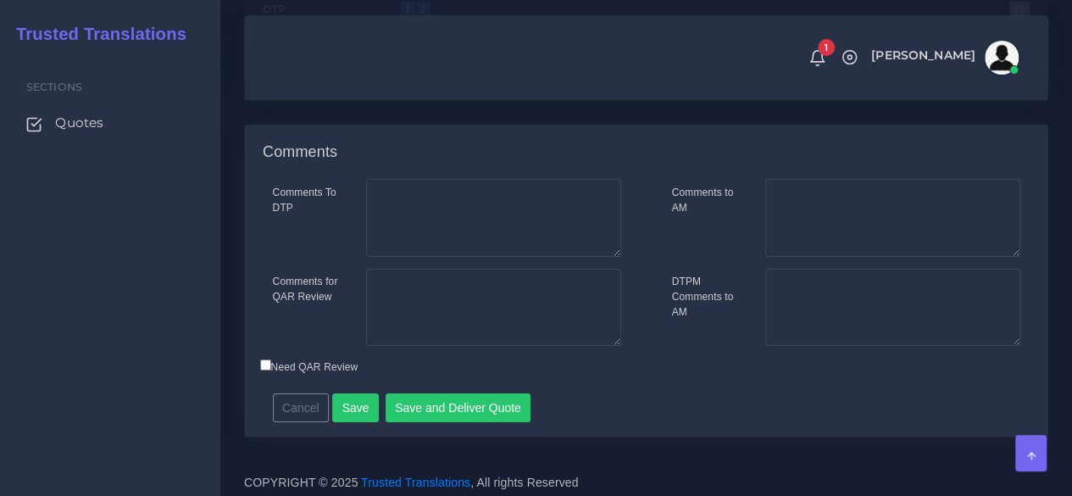
scroll to position [2751, 0]
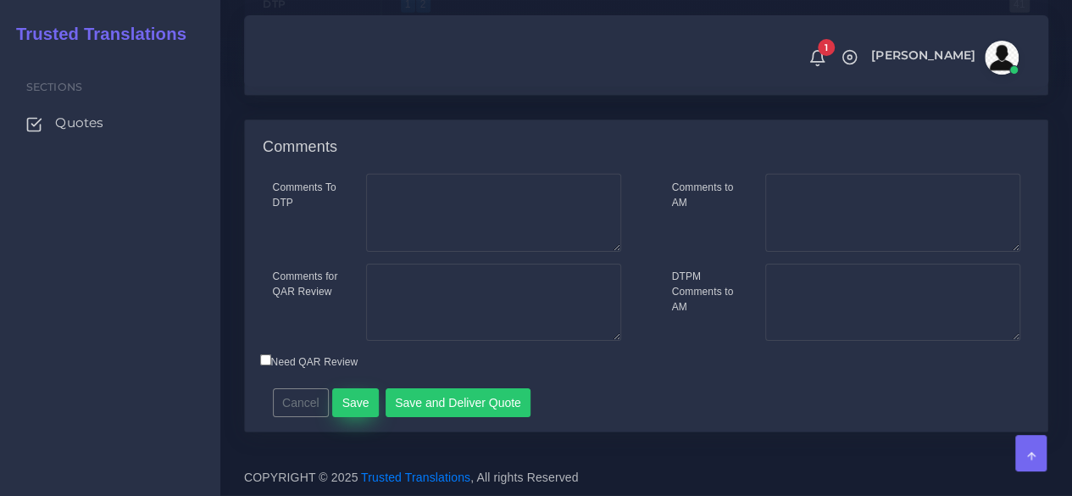
type input "24"
click at [364, 392] on button "Save" at bounding box center [355, 402] width 47 height 29
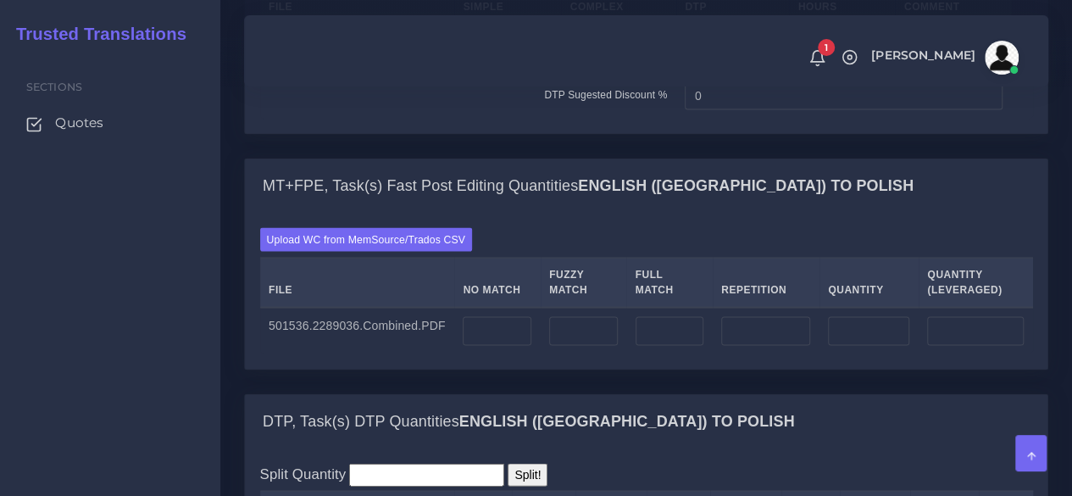
scroll to position [1780, 0]
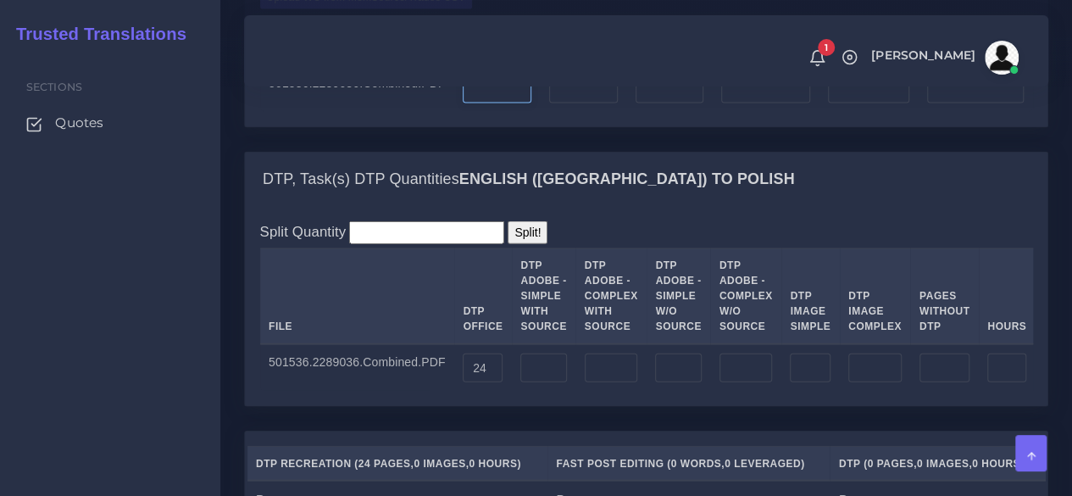
click at [493, 103] on input "number" at bounding box center [497, 89] width 69 height 29
type input "9219"
click at [750, 103] on input "number" at bounding box center [765, 89] width 89 height 29
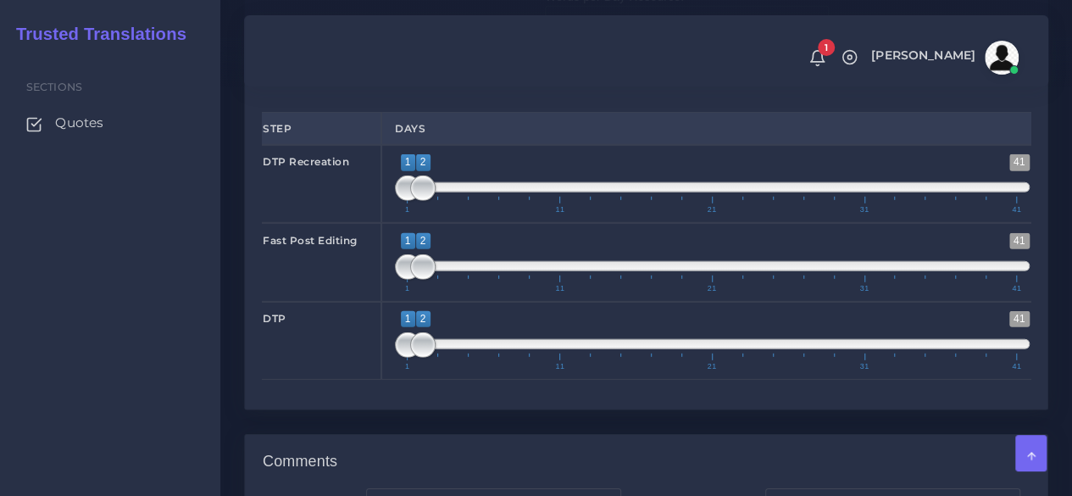
scroll to position [2373, 0]
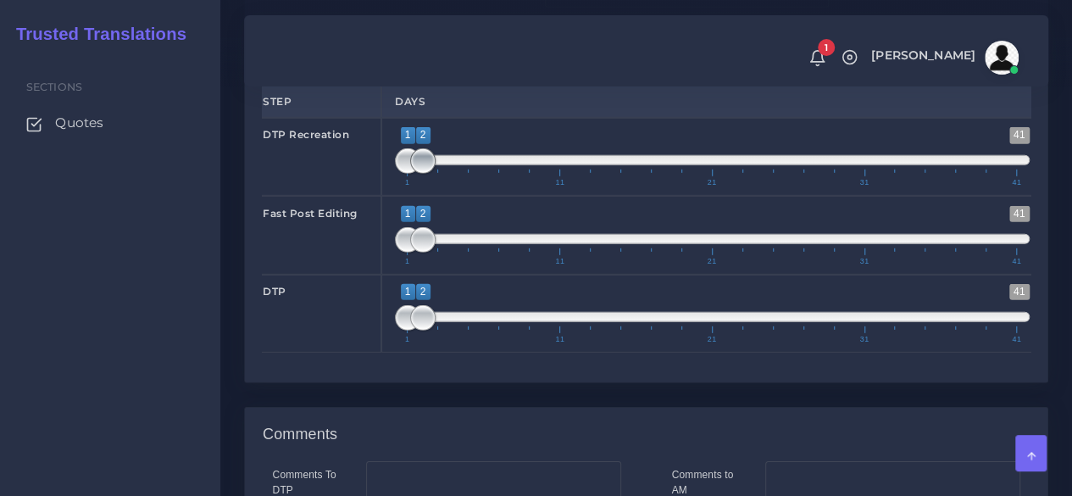
type input "794"
type input "10013"
type input "9417"
type input "1;1"
drag, startPoint x: 425, startPoint y: 297, endPoint x: 407, endPoint y: 314, distance: 24.6
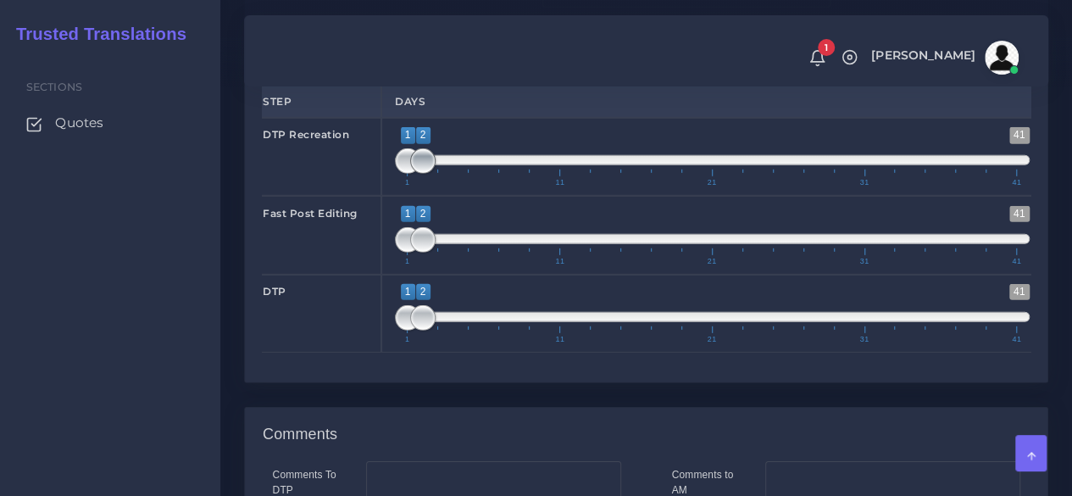
click at [392, 196] on div "1 41 1 2 1 — 2 1 11 21 31 41 1;1" at bounding box center [712, 157] width 662 height 78
type input "1;3"
drag, startPoint x: 419, startPoint y: 374, endPoint x: 427, endPoint y: 375, distance: 8.6
click at [427, 253] on span at bounding box center [437, 239] width 25 height 25
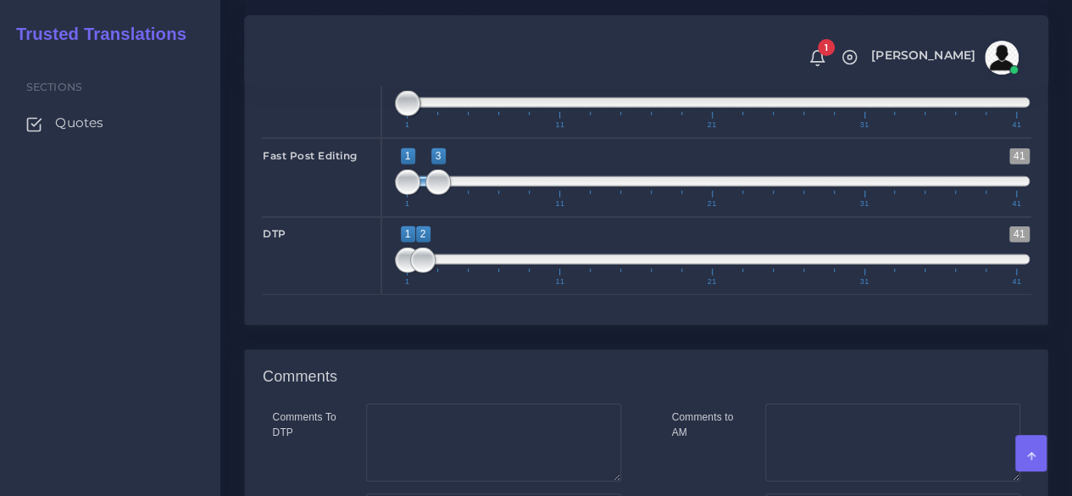
scroll to position [2458, 0]
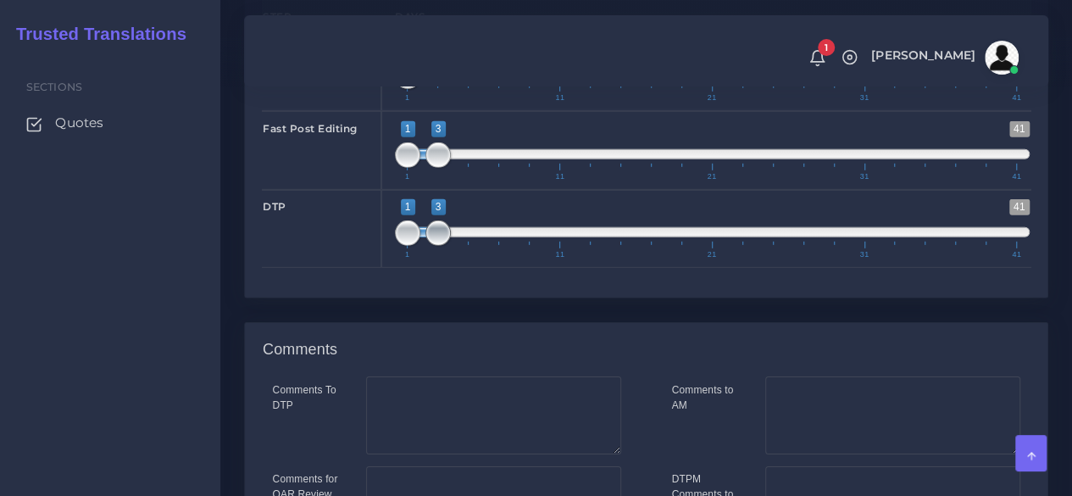
click at [437, 246] on span at bounding box center [437, 232] width 25 height 25
type input "3;3"
drag, startPoint x: 414, startPoint y: 372, endPoint x: 437, endPoint y: 372, distance: 22.9
click at [437, 246] on span at bounding box center [437, 232] width 25 height 25
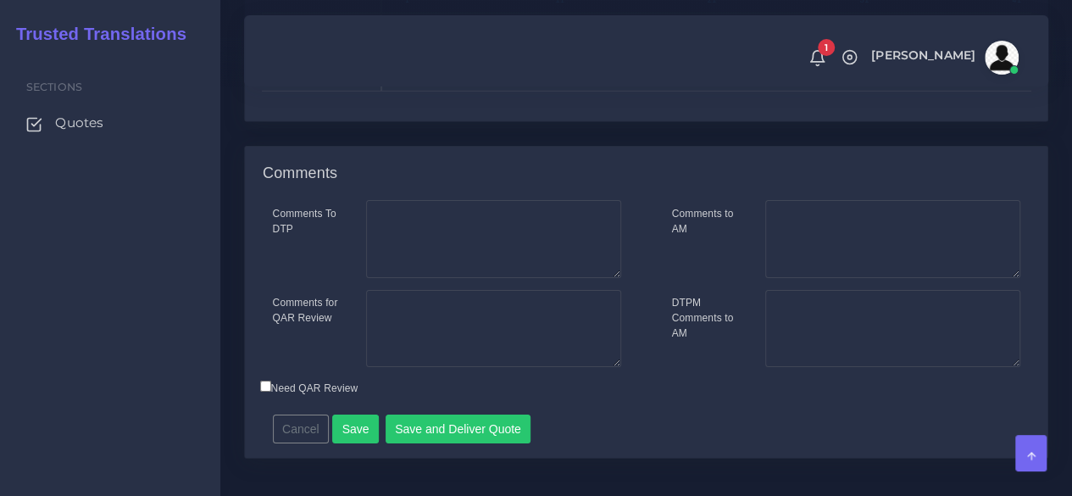
scroll to position [2799, 0]
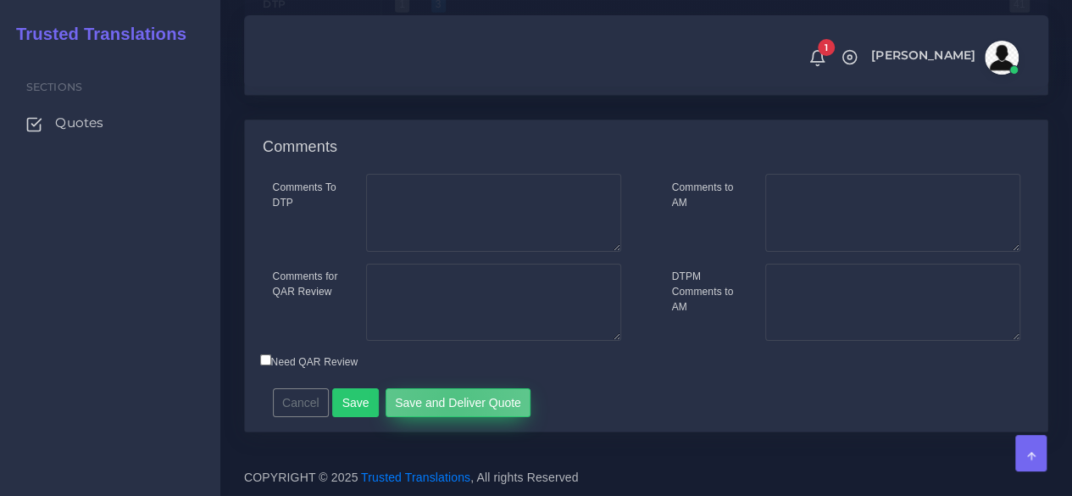
click at [445, 403] on button "Save and Deliver Quote" at bounding box center [459, 402] width 146 height 29
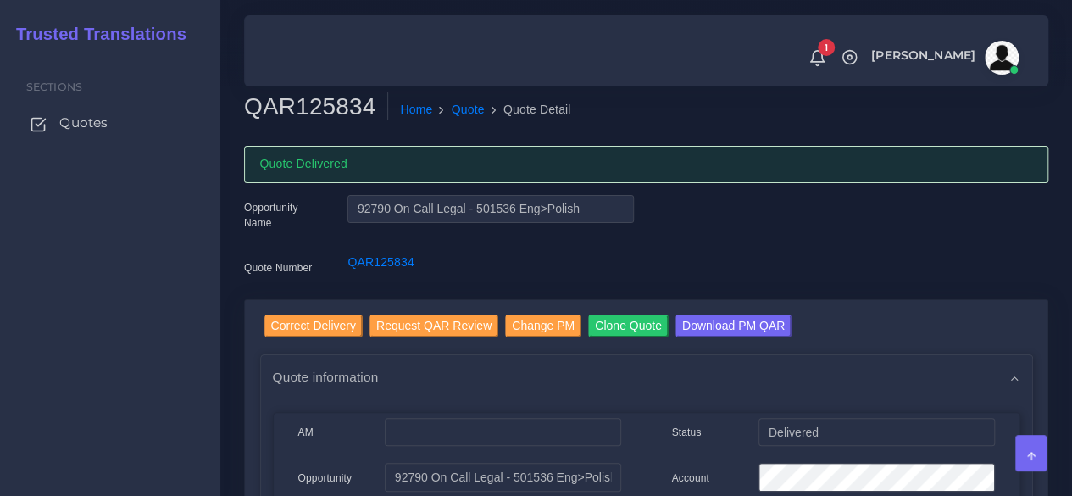
click at [90, 134] on link "Quotes" at bounding box center [110, 123] width 195 height 36
